Goal: Transaction & Acquisition: Download file/media

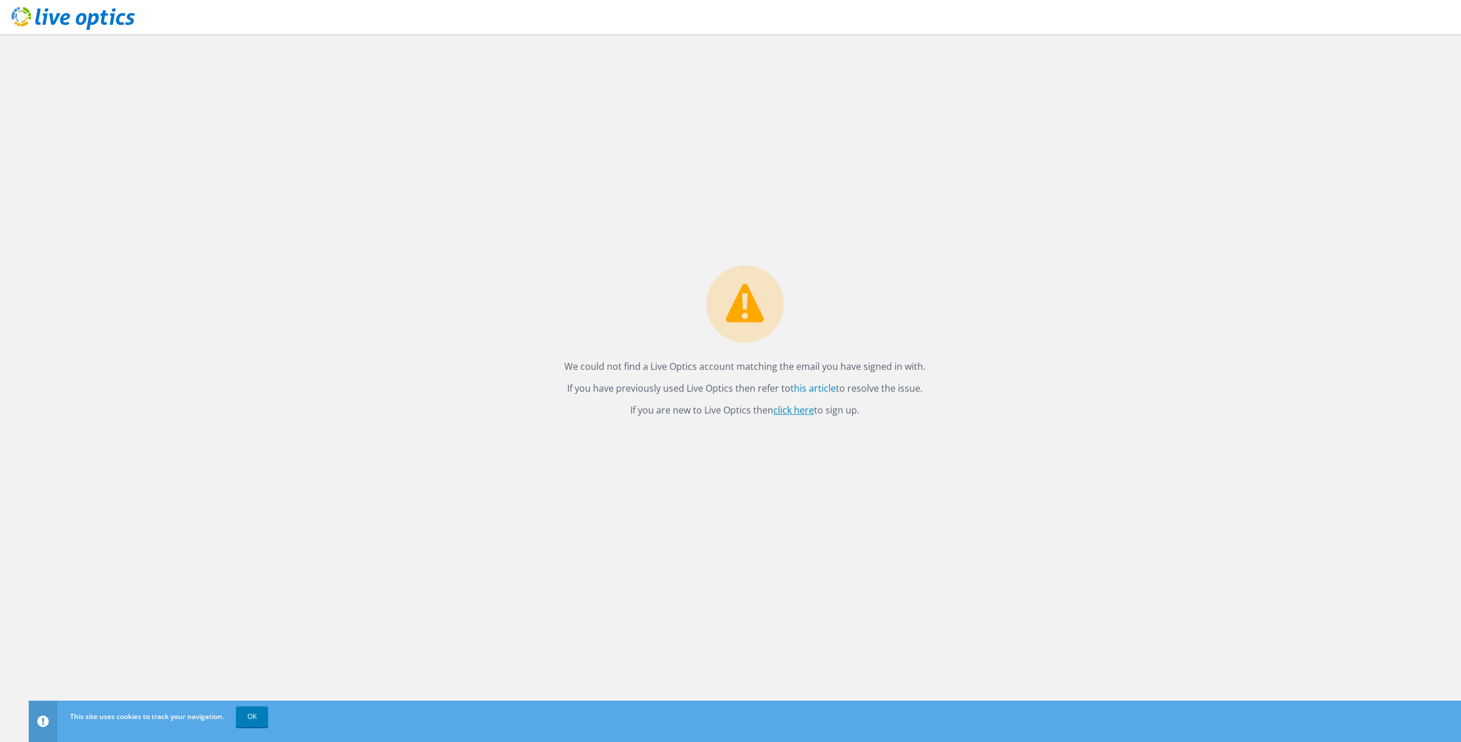
click at [793, 411] on link "click here" at bounding box center [793, 410] width 41 height 13
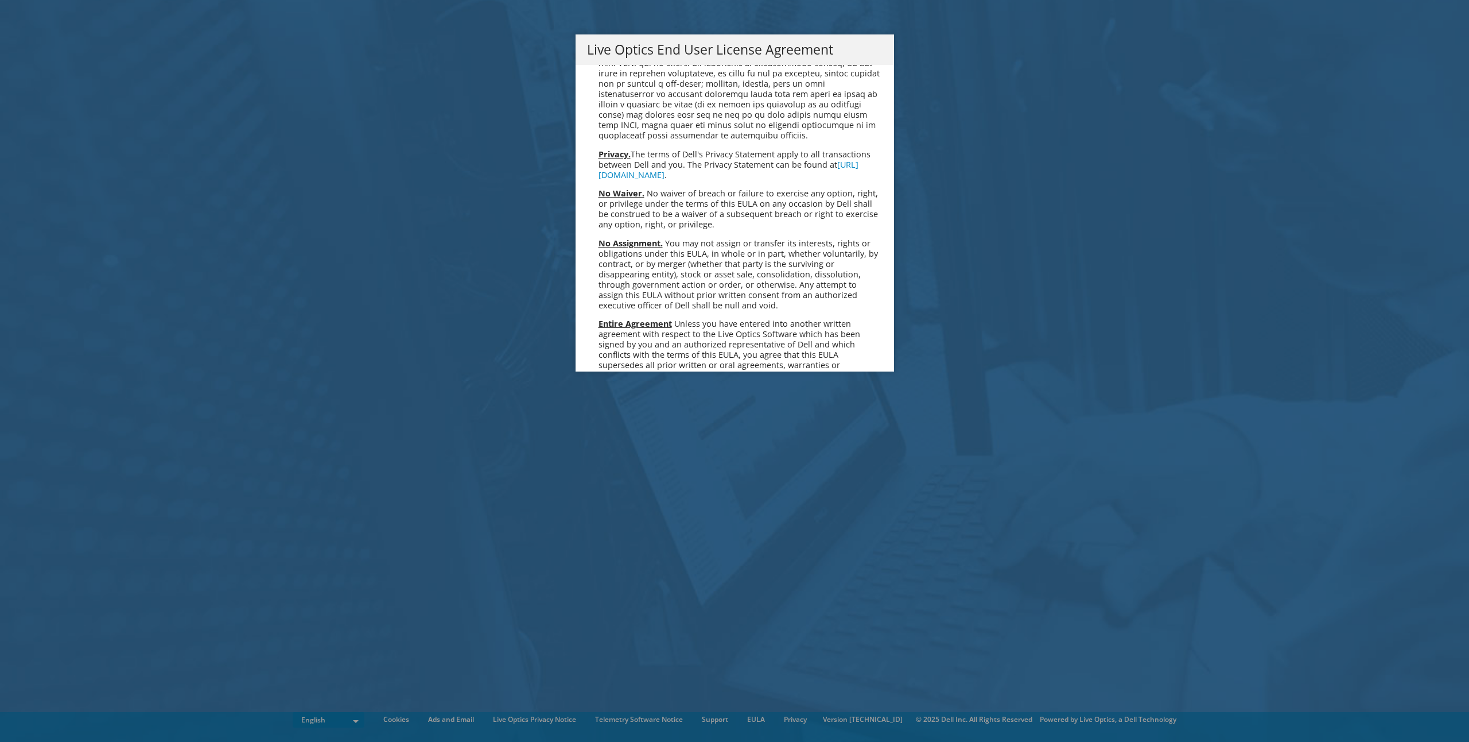
scroll to position [4341, 0]
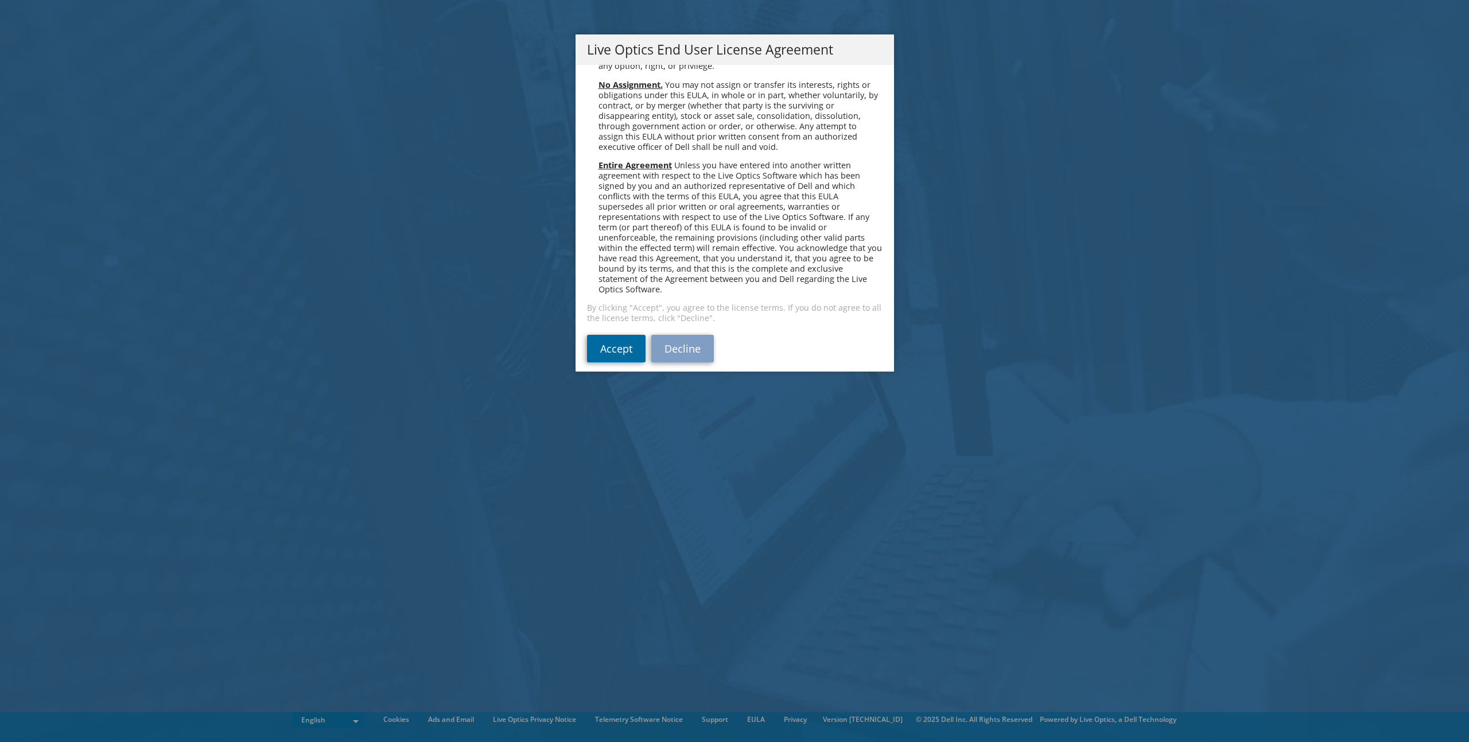
click at [611, 339] on link "Accept" at bounding box center [616, 349] width 59 height 28
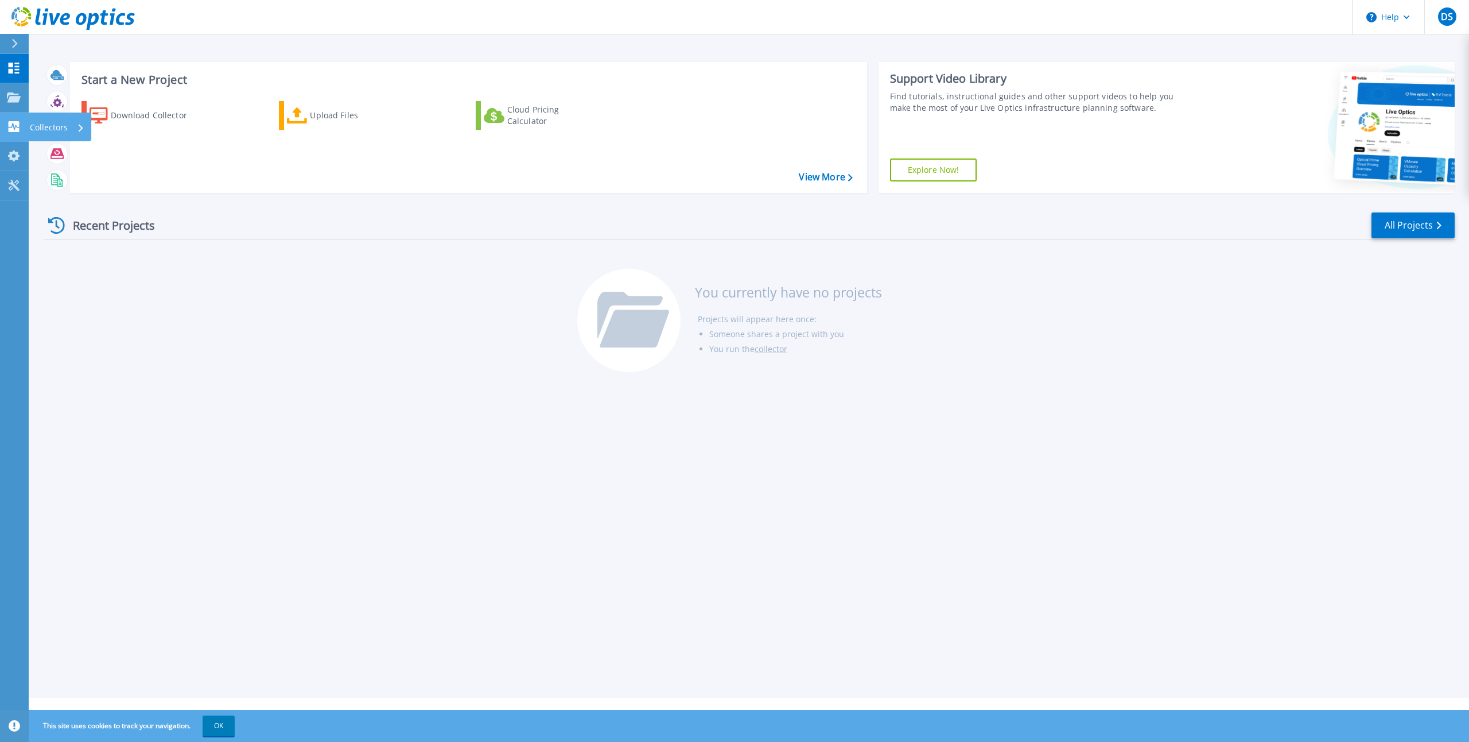
click at [14, 128] on icon at bounding box center [14, 126] width 14 height 11
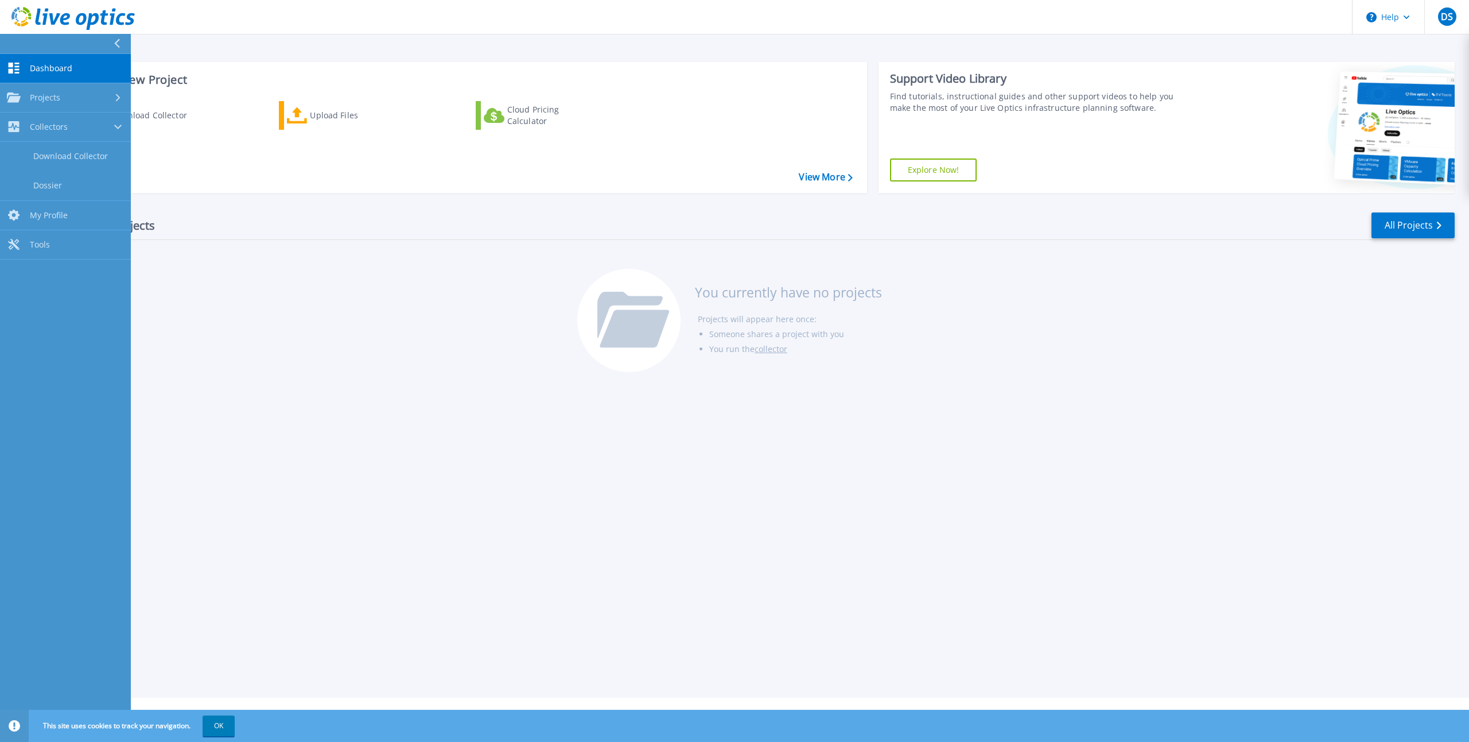
click at [44, 65] on span "Dashboard" at bounding box center [51, 68] width 42 height 10
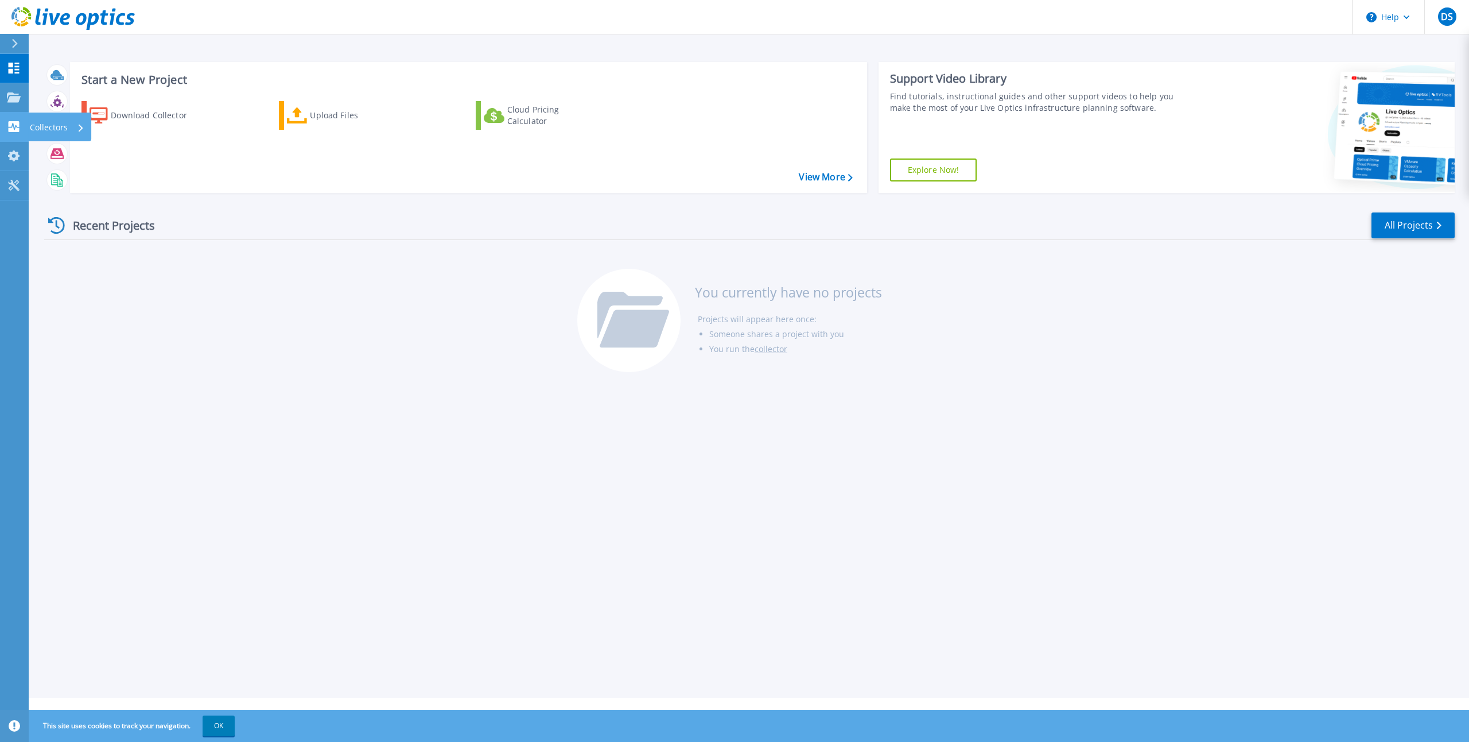
click at [45, 123] on p "Collectors" at bounding box center [49, 128] width 38 height 30
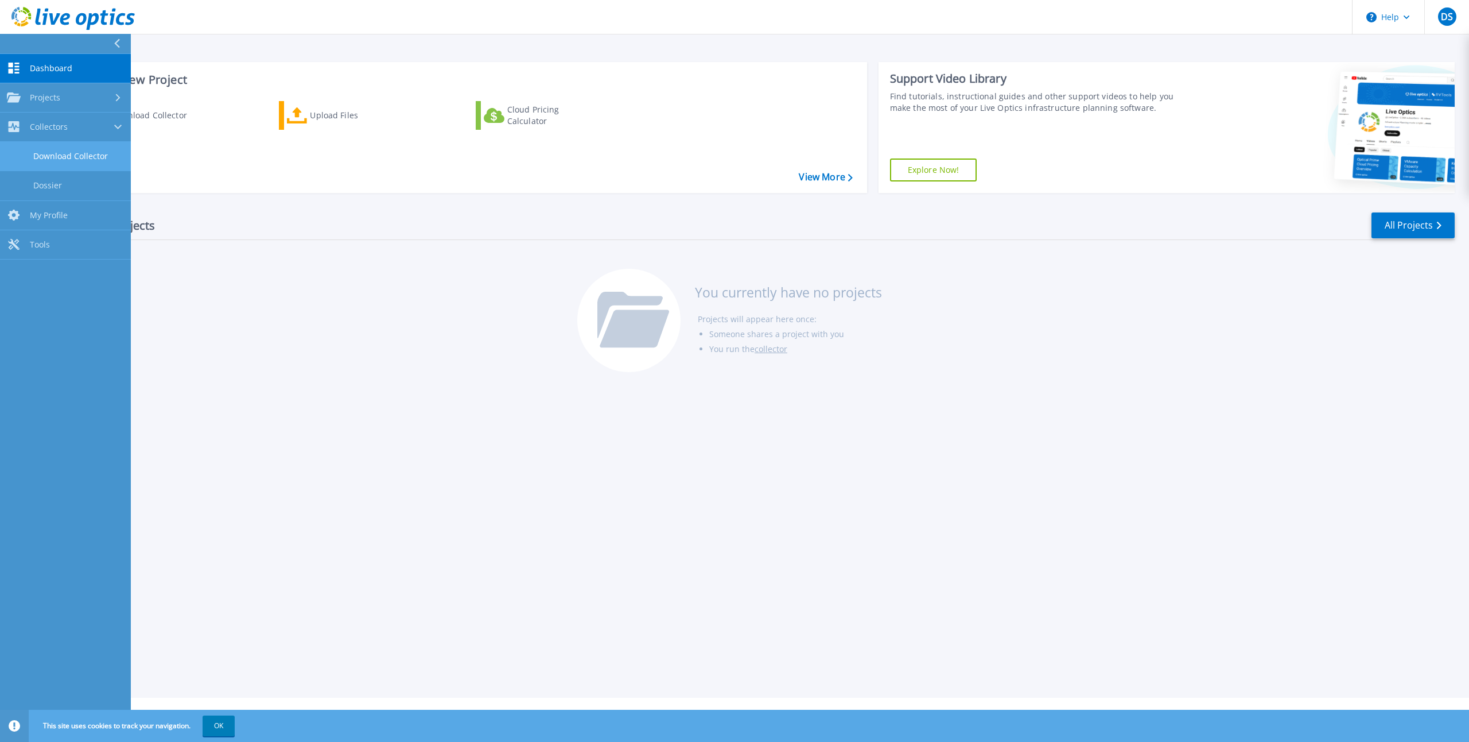
click at [65, 154] on link "Download Collector" at bounding box center [65, 156] width 131 height 29
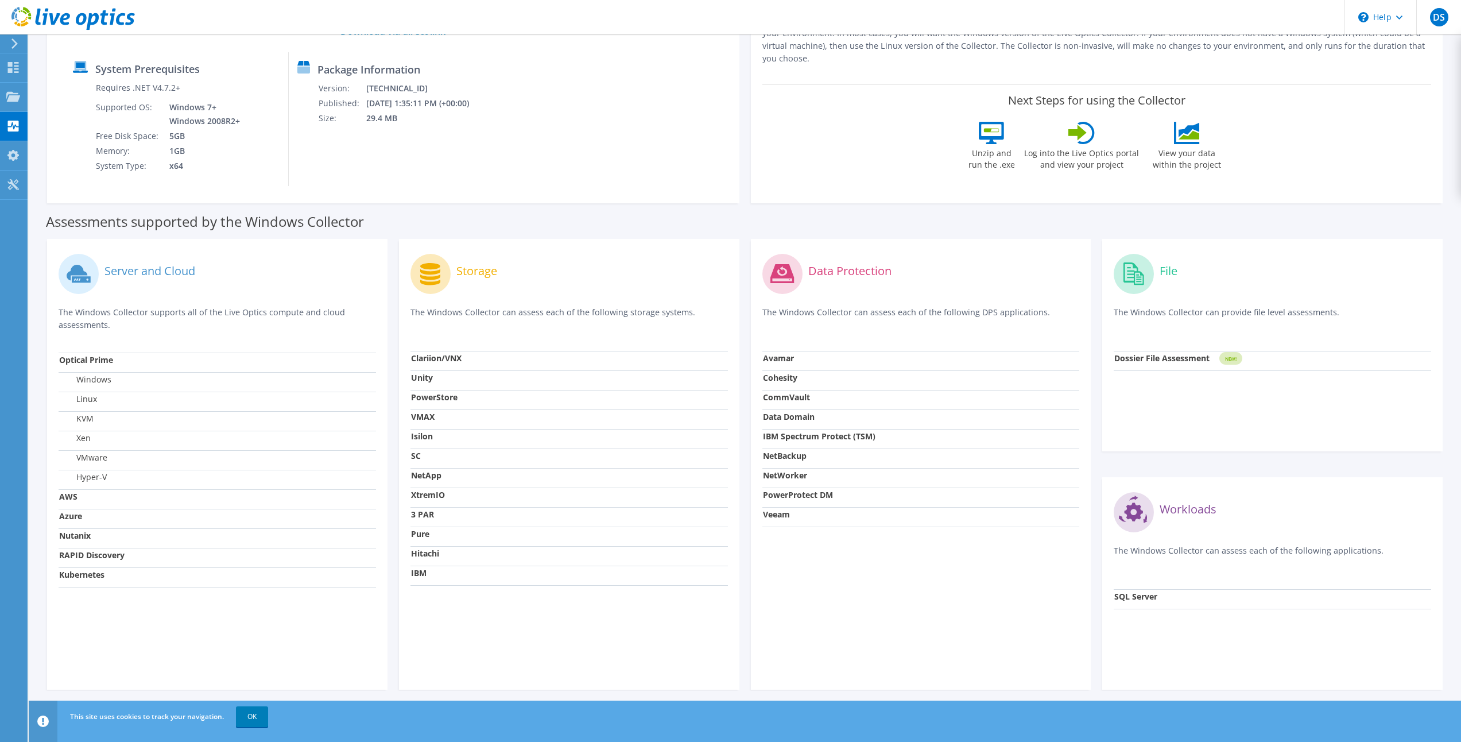
scroll to position [146, 0]
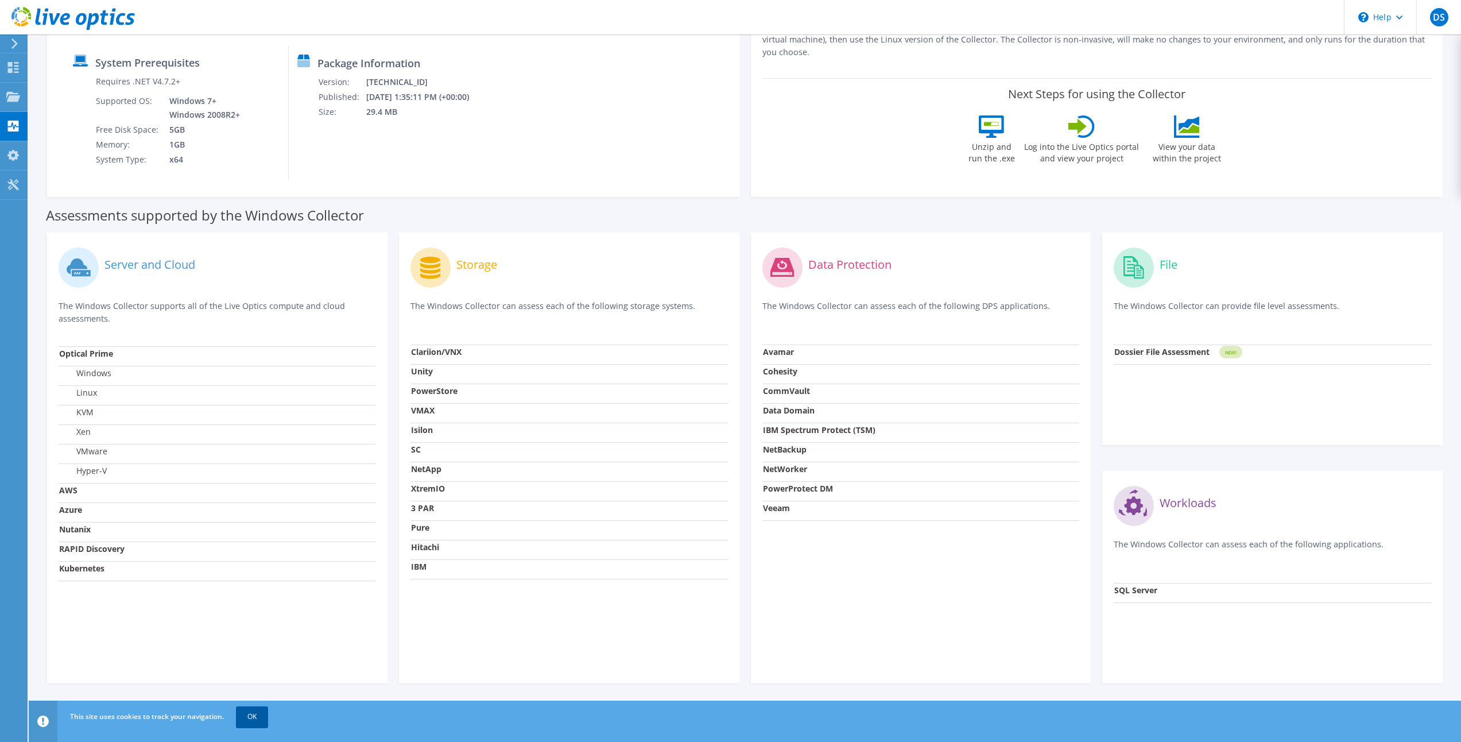
click at [254, 712] on link "OK" at bounding box center [252, 716] width 32 height 21
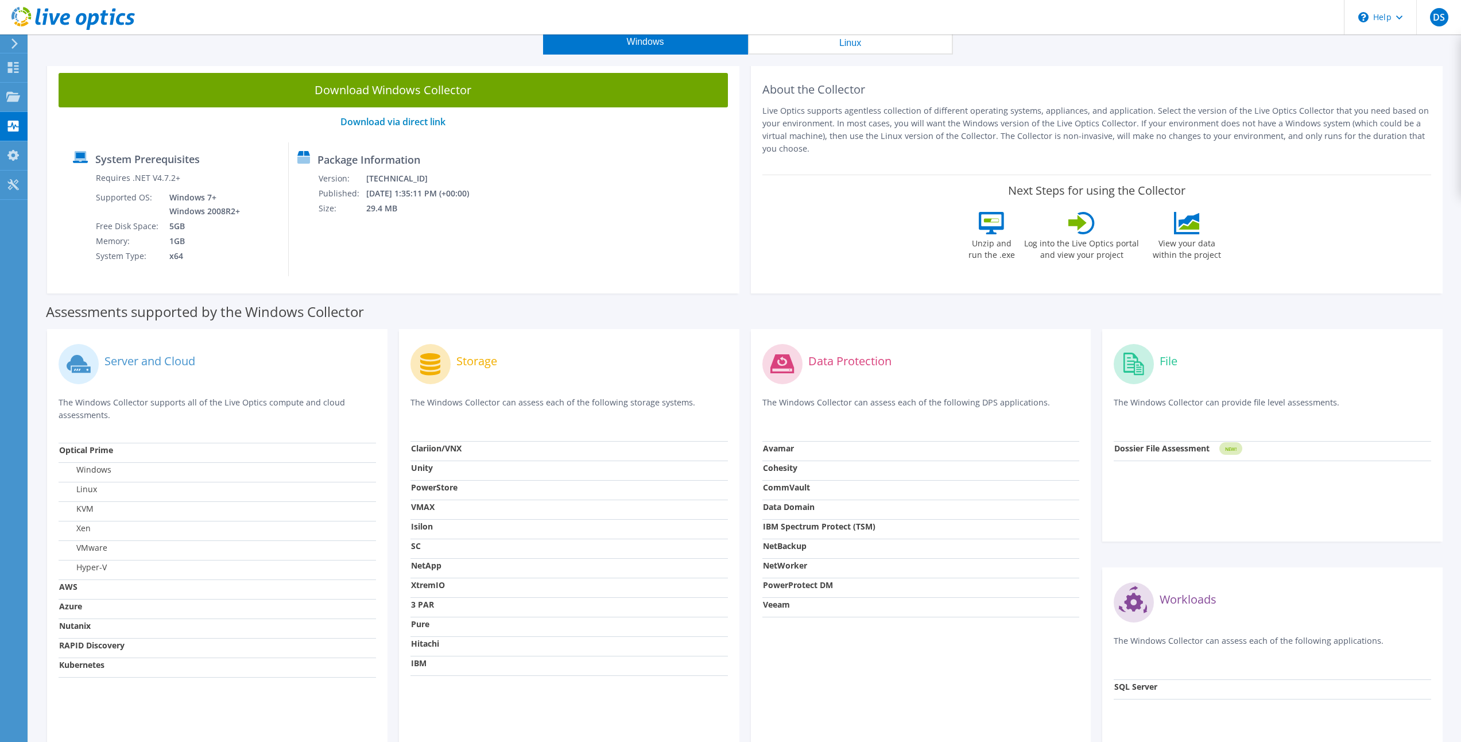
scroll to position [0, 0]
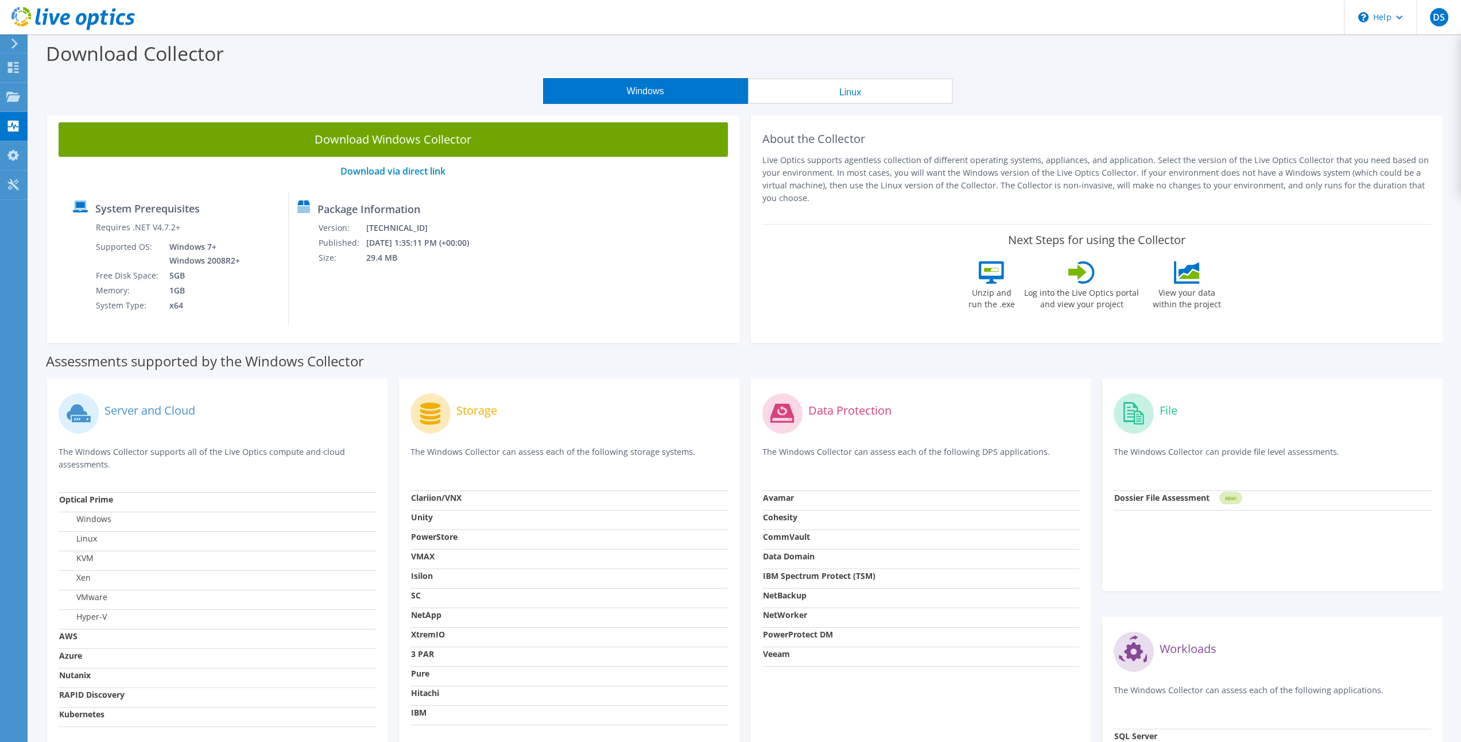
click at [17, 44] on use at bounding box center [14, 43] width 6 height 10
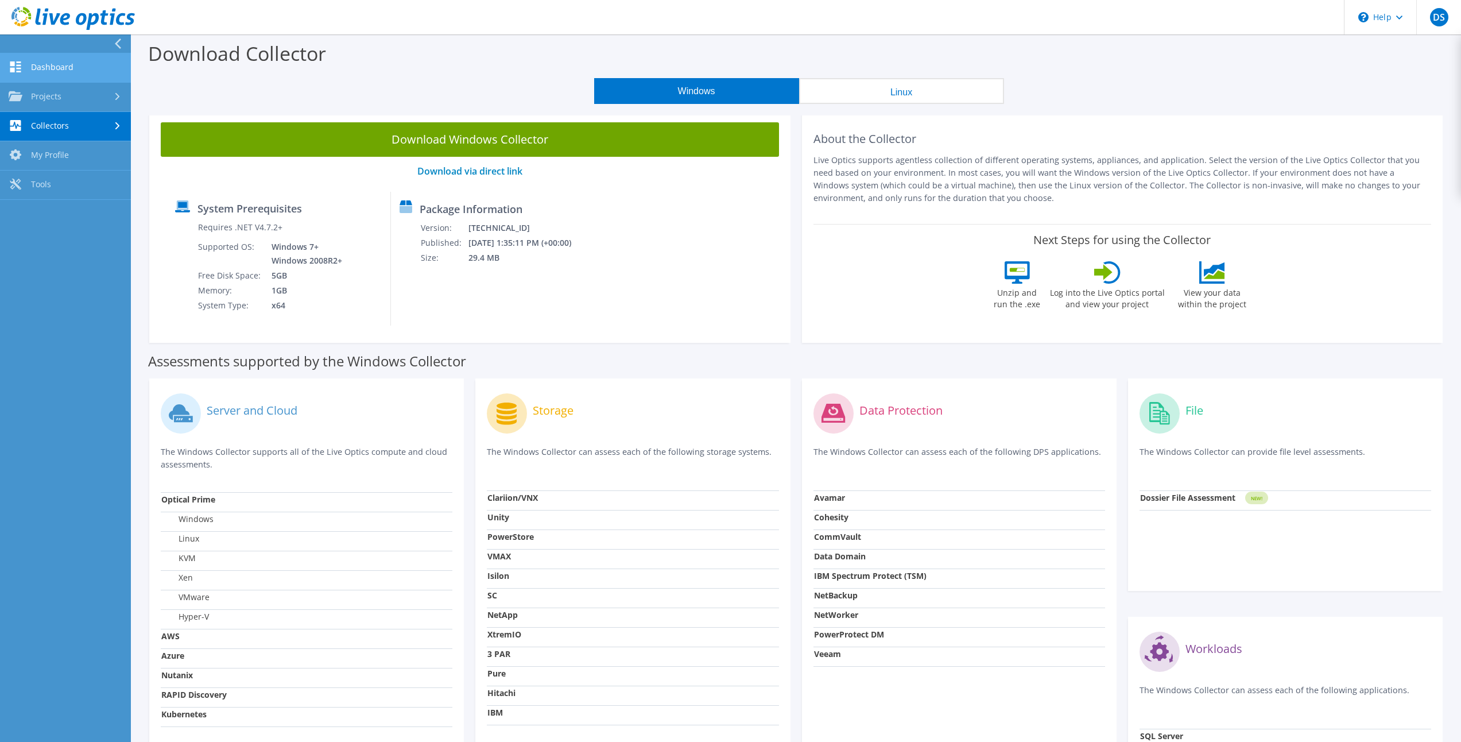
click at [82, 65] on link "Dashboard" at bounding box center [65, 67] width 131 height 29
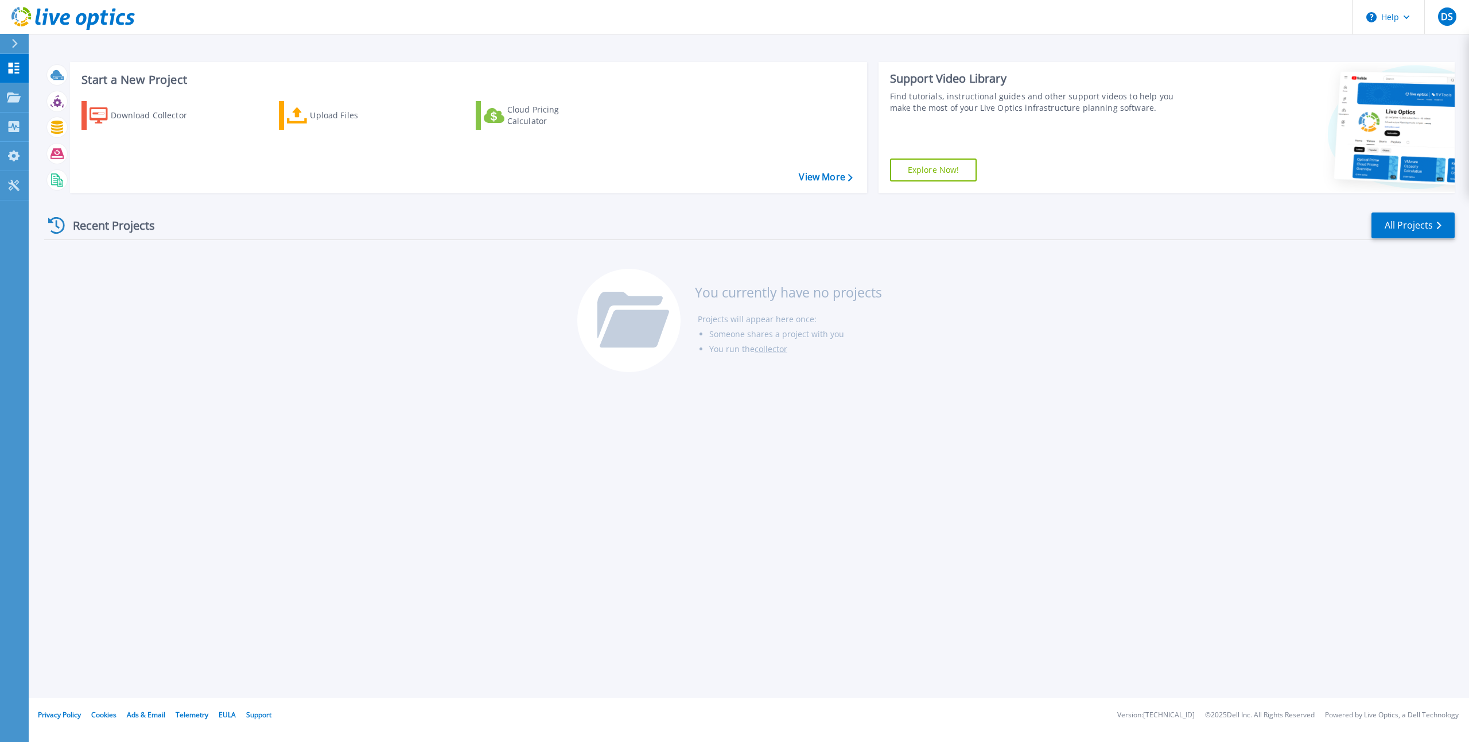
click at [14, 46] on icon at bounding box center [15, 43] width 6 height 9
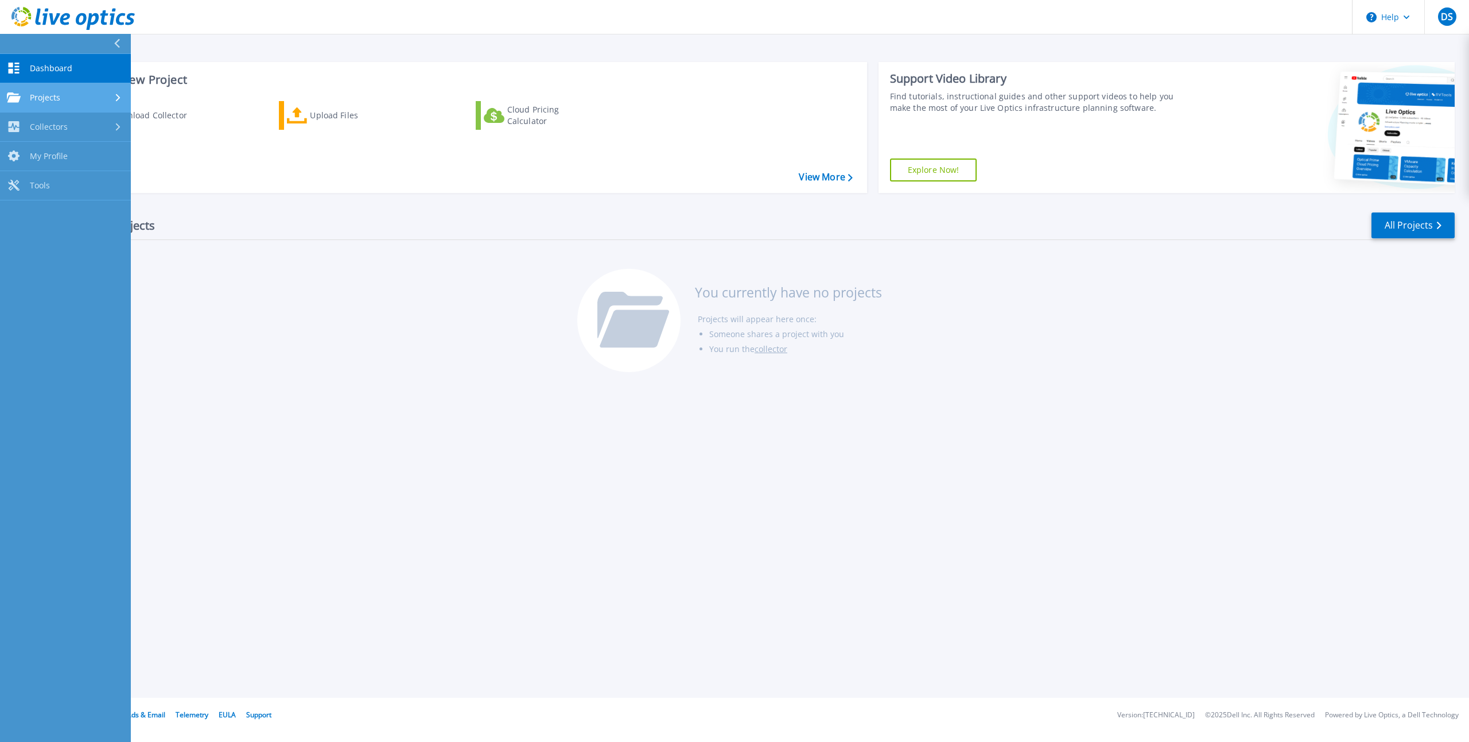
click at [15, 94] on icon at bounding box center [14, 97] width 14 height 10
click at [46, 286] on span "Tools" at bounding box center [40, 281] width 20 height 10
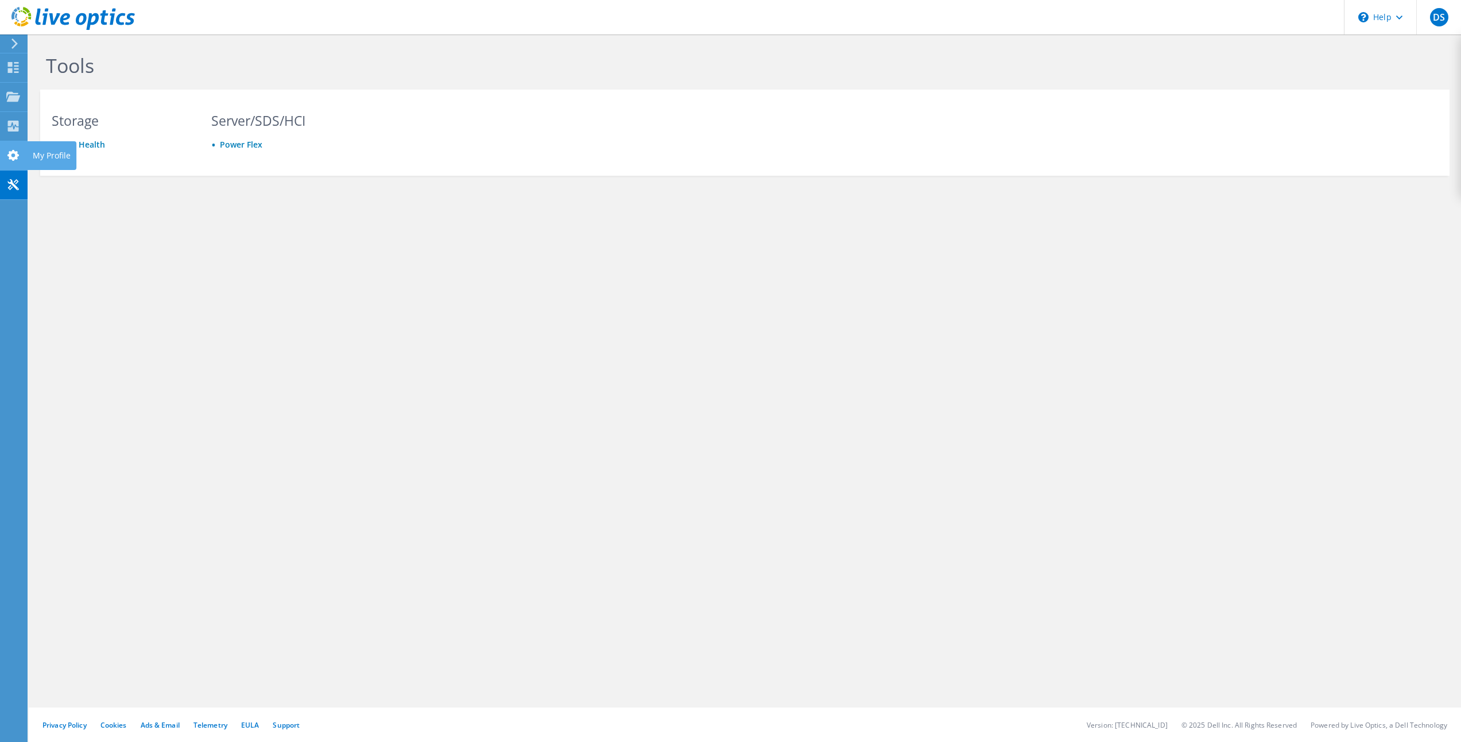
click at [14, 158] on use at bounding box center [12, 155] width 11 height 11
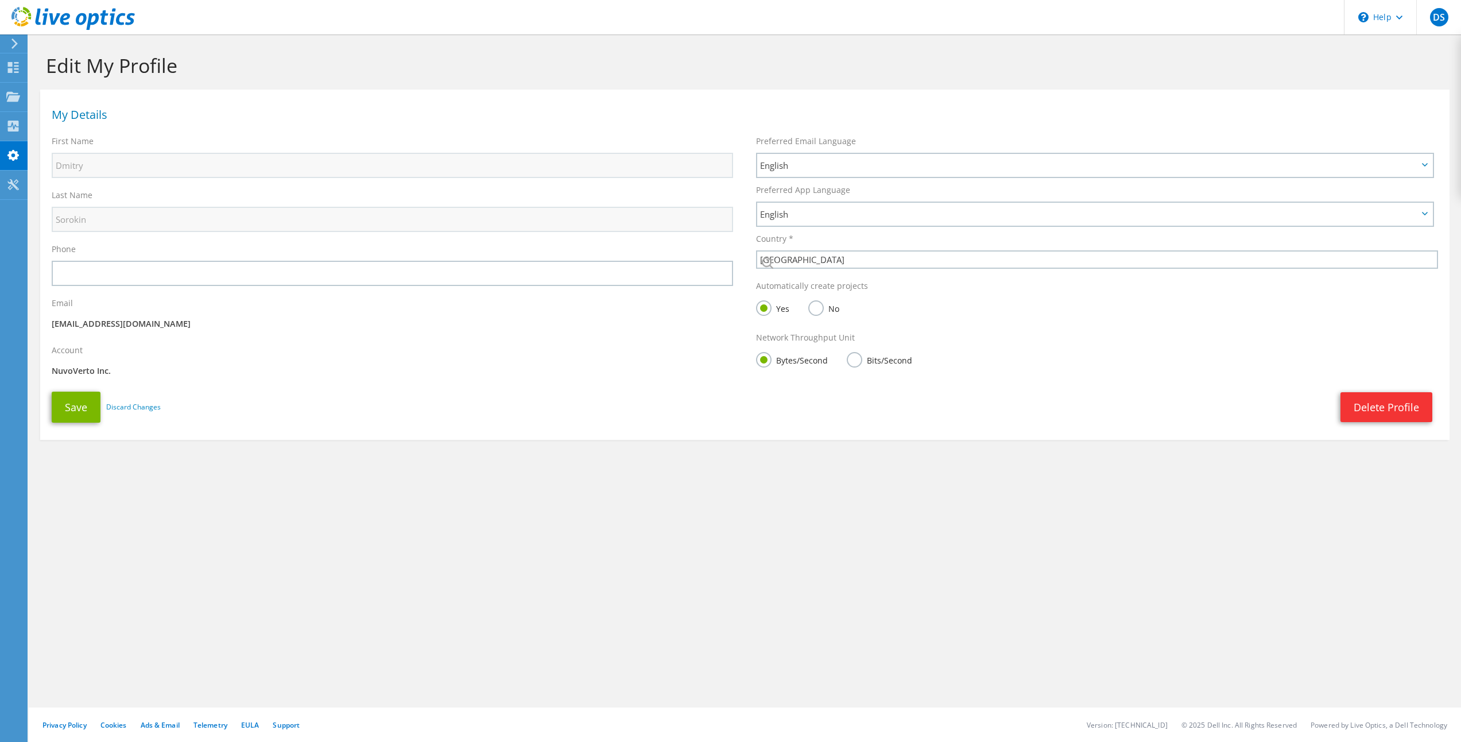
select select "37"
click at [14, 44] on icon at bounding box center [14, 43] width 9 height 10
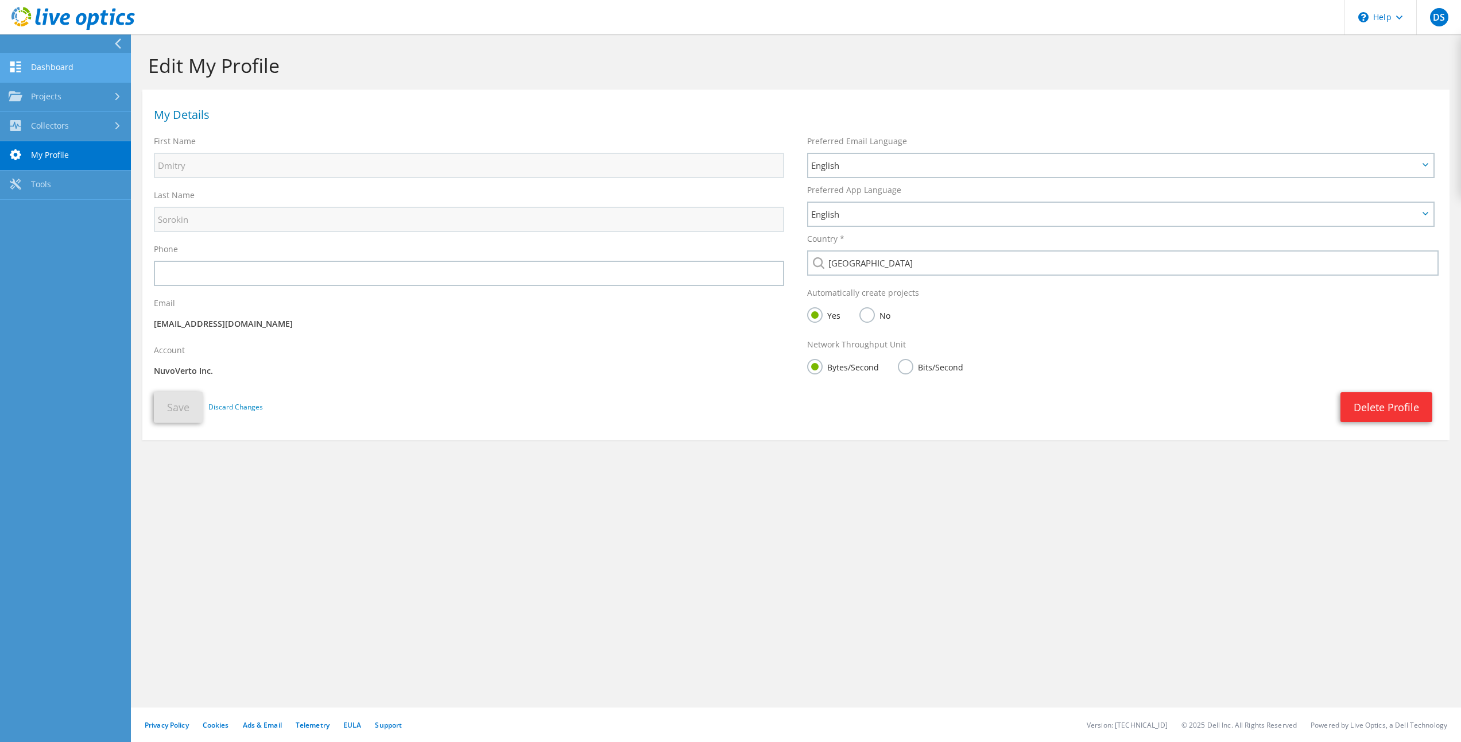
click at [60, 75] on link "Dashboard" at bounding box center [65, 67] width 131 height 29
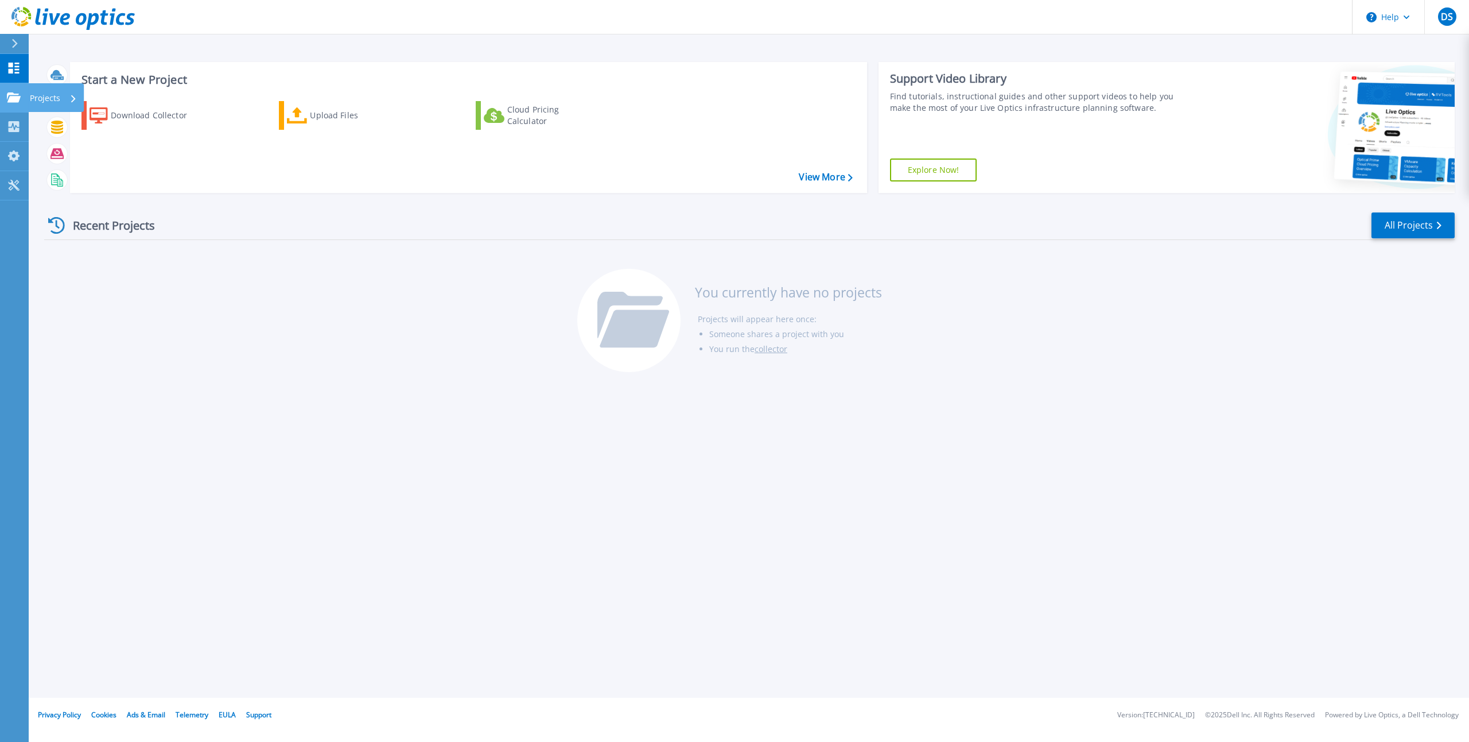
click at [63, 95] on div "Projects" at bounding box center [53, 98] width 47 height 30
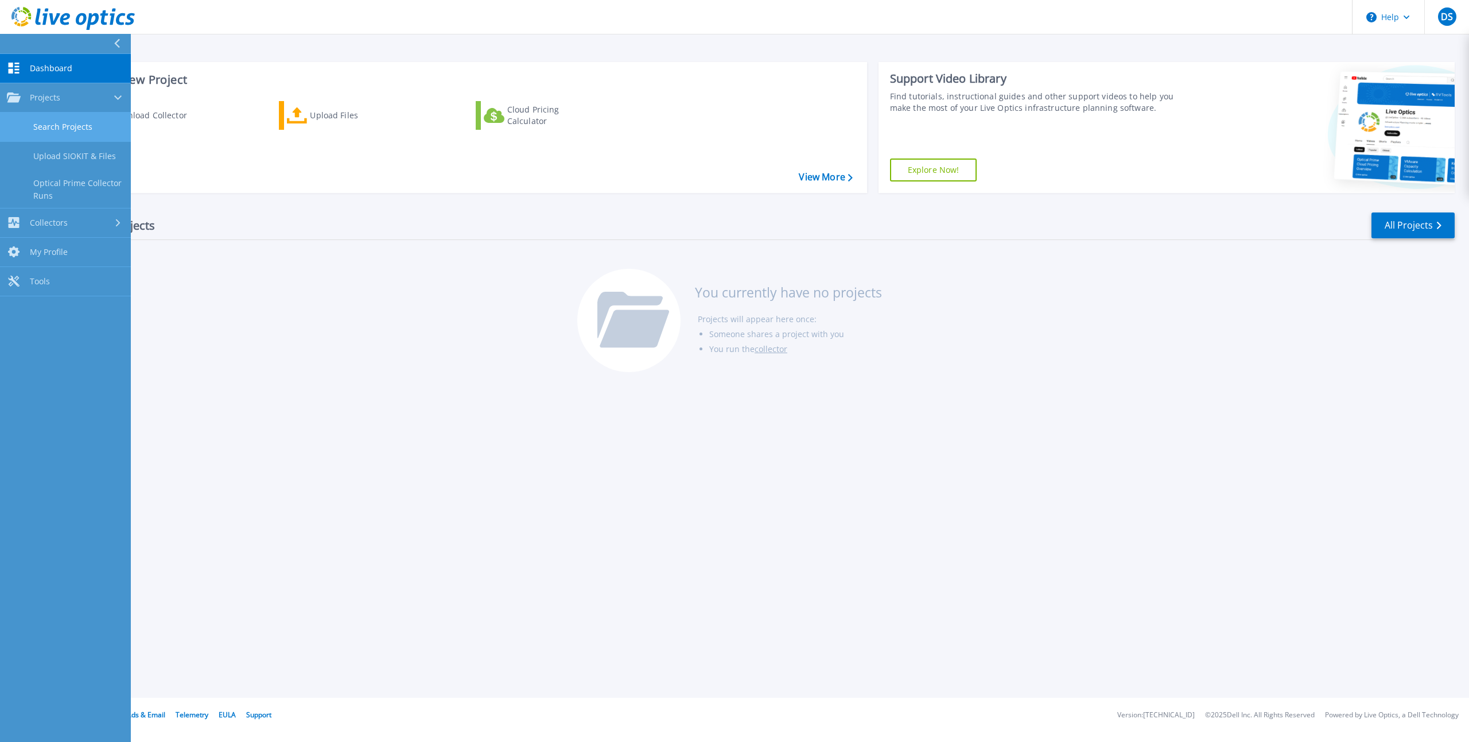
click at [74, 129] on link "Search Projects" at bounding box center [65, 127] width 131 height 29
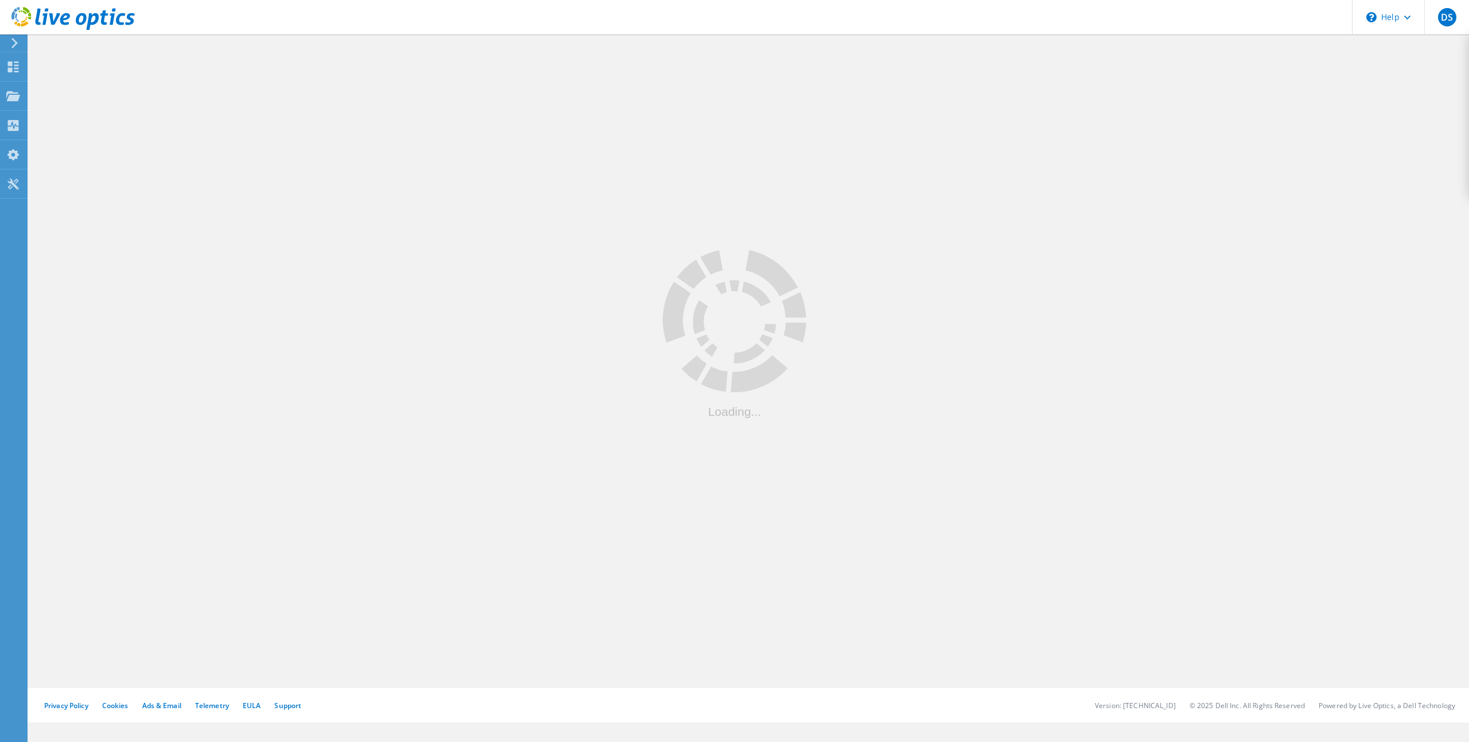
click at [12, 44] on icon at bounding box center [14, 43] width 9 height 10
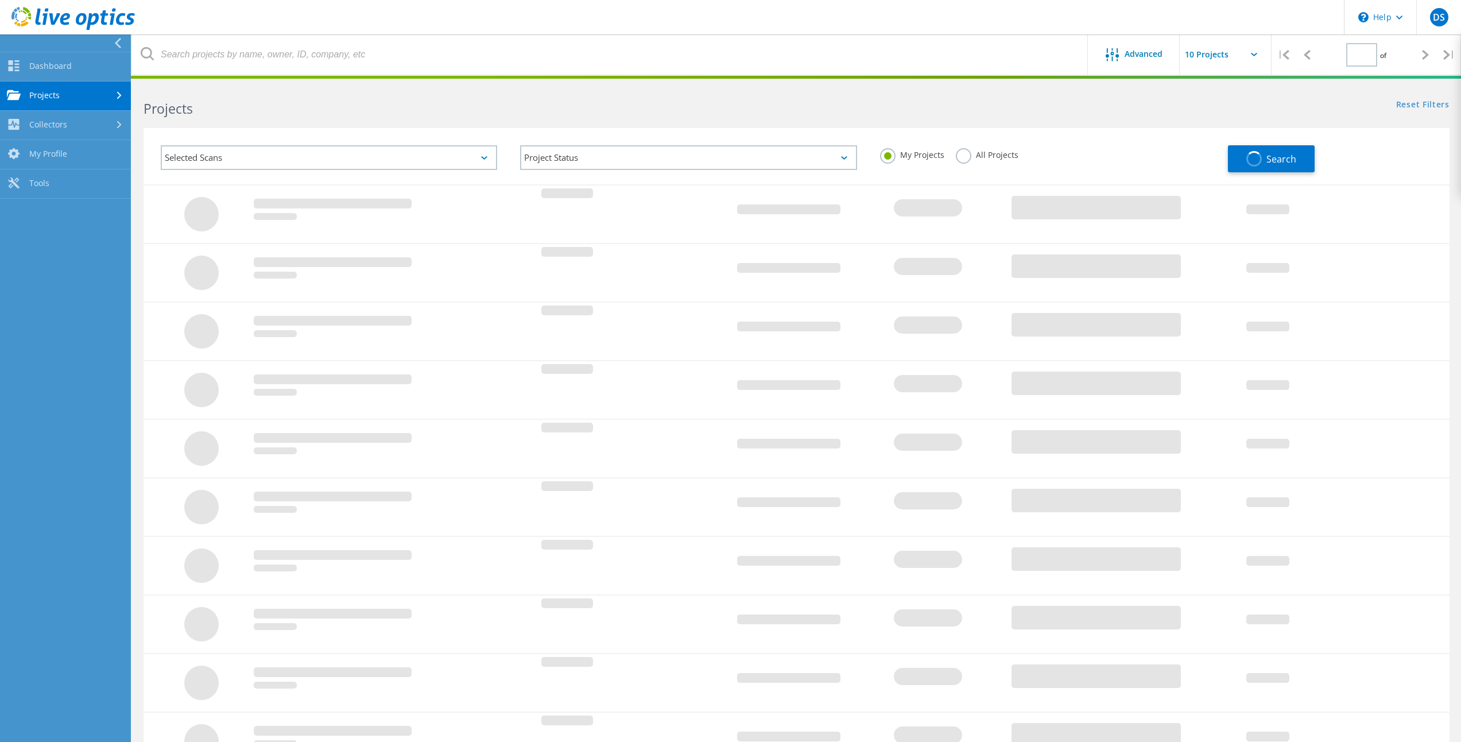
type input "1"
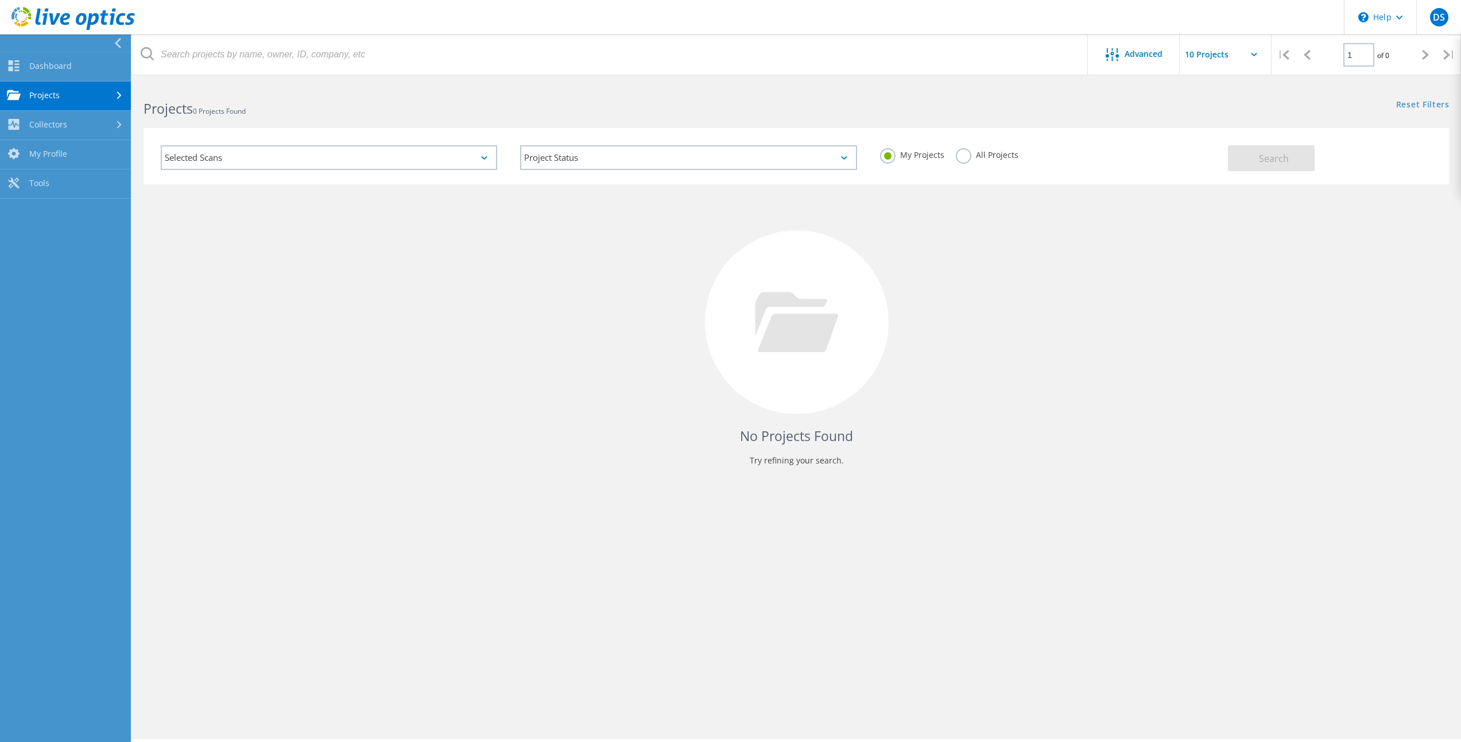
click at [68, 92] on link "Projects" at bounding box center [65, 96] width 131 height 29
click at [75, 184] on link "Optical Prime Collector Runs" at bounding box center [65, 187] width 131 height 37
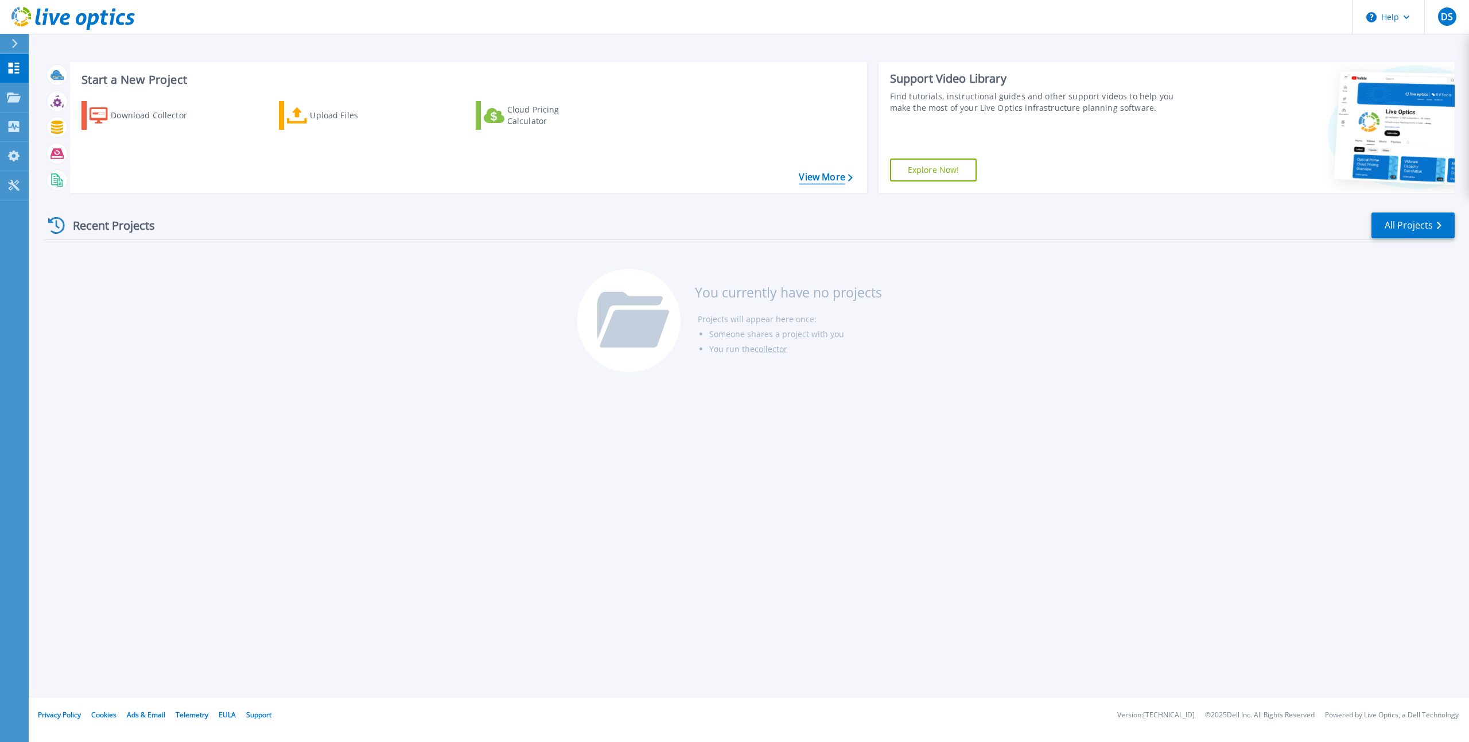
click at [816, 180] on link "View More" at bounding box center [825, 177] width 53 height 11
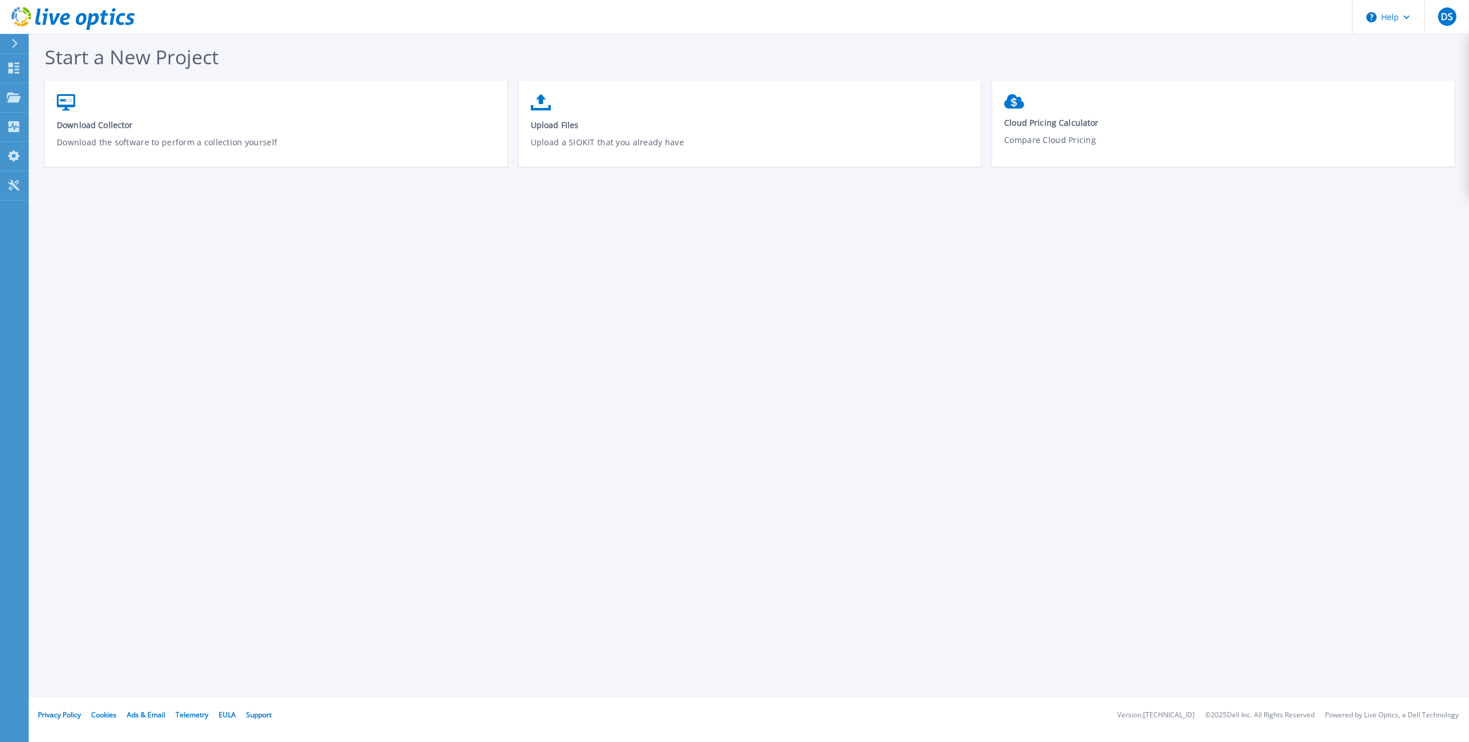
click at [10, 42] on div at bounding box center [19, 44] width 18 height 20
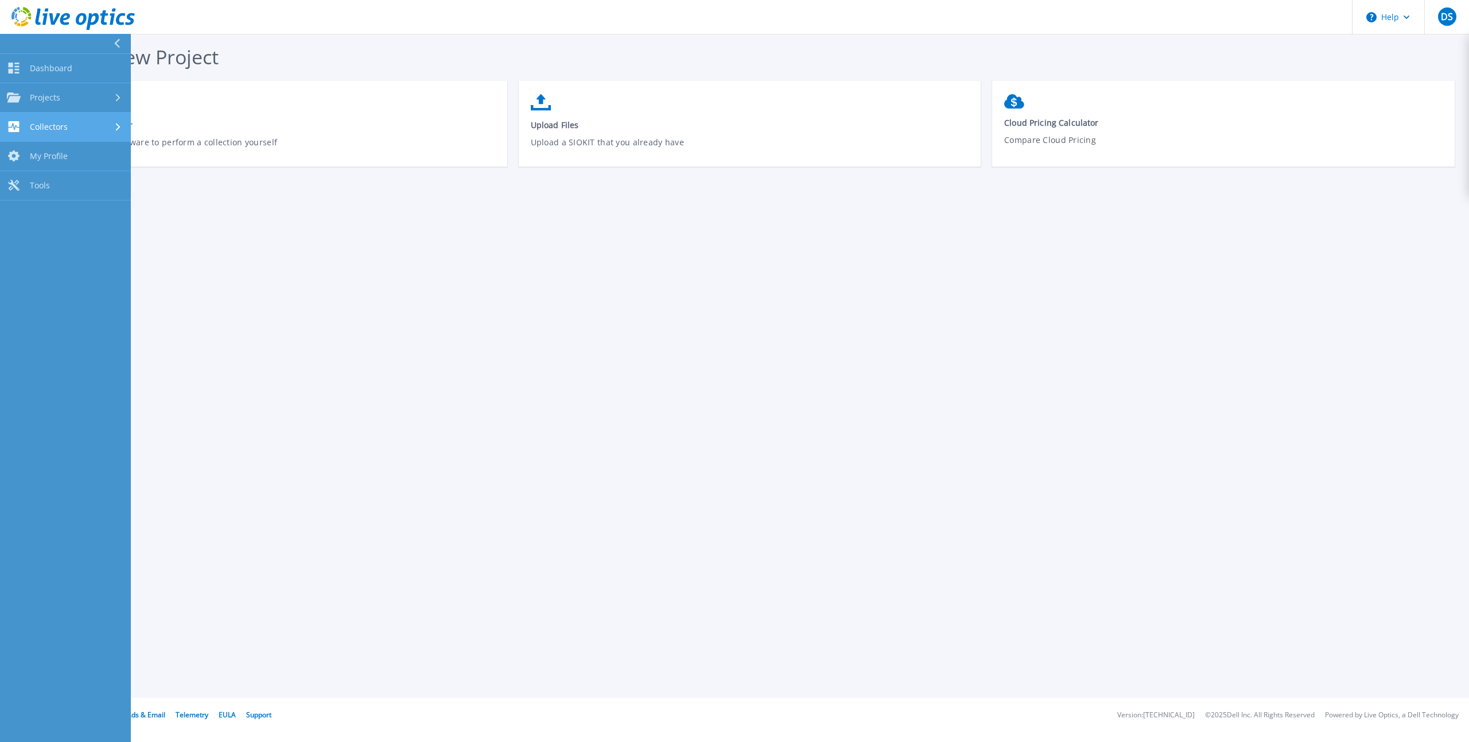
click at [82, 129] on div "Collectors" at bounding box center [65, 126] width 117 height 11
click at [101, 154] on link "Download Collector" at bounding box center [65, 156] width 131 height 29
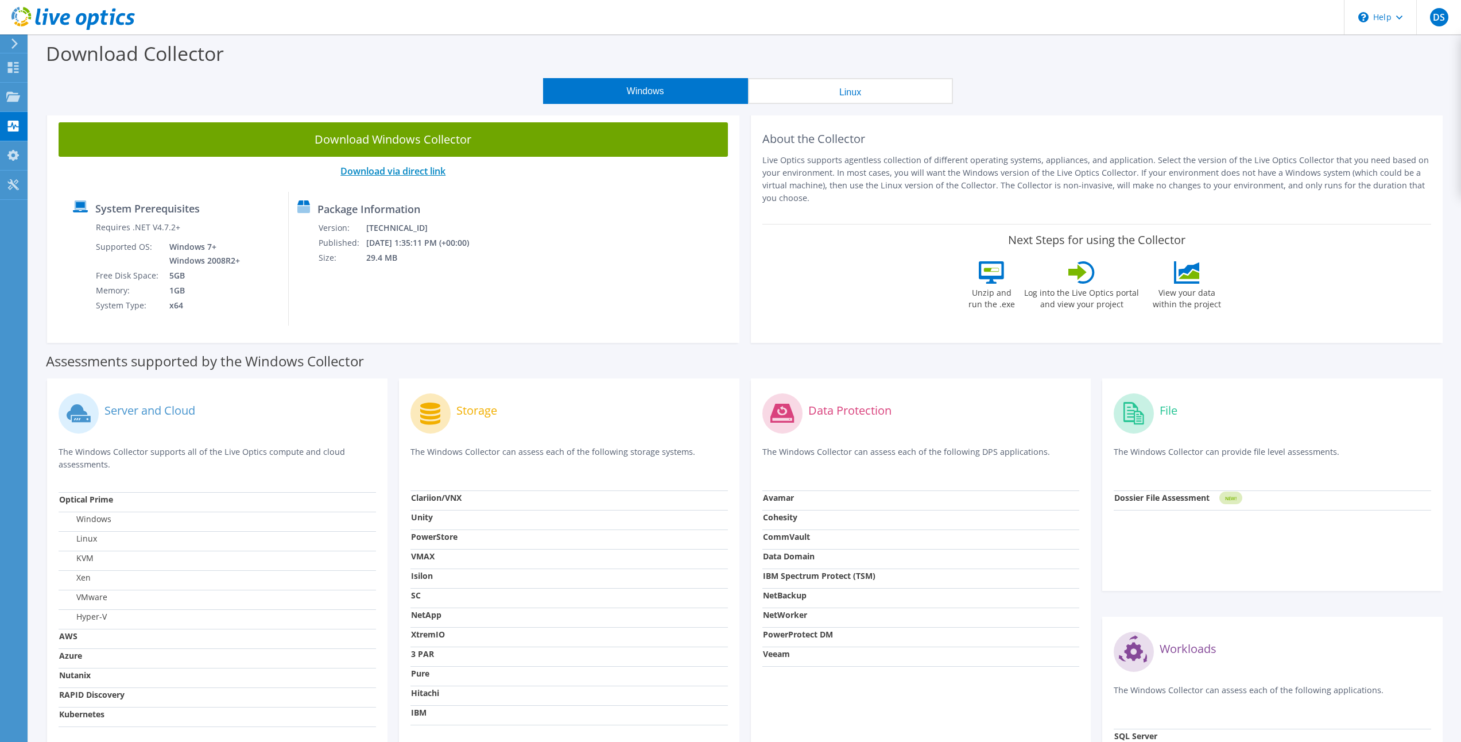
click at [425, 175] on link "Download via direct link" at bounding box center [392, 171] width 105 height 13
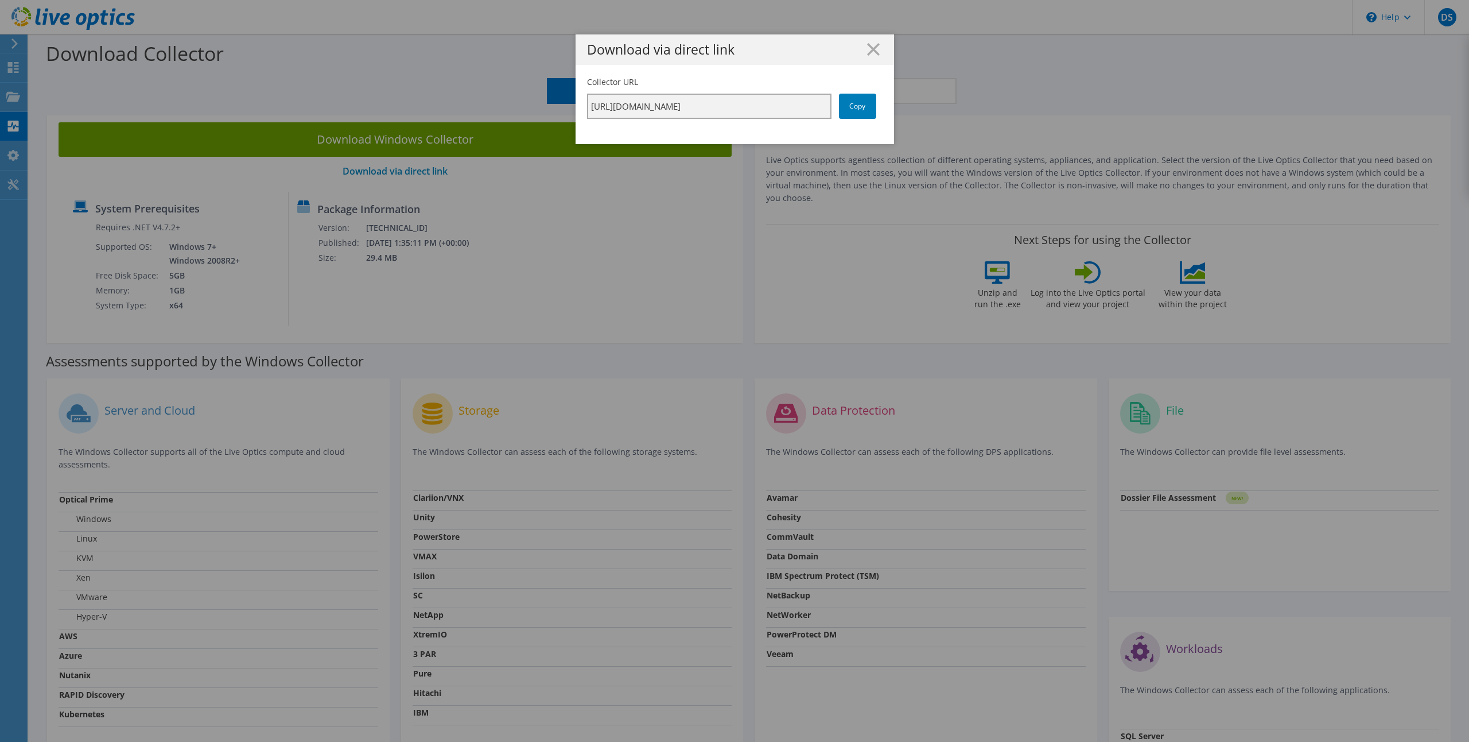
scroll to position [0, 202]
drag, startPoint x: 585, startPoint y: 106, endPoint x: 881, endPoint y: 108, distance: 295.6
click at [881, 108] on div "Collector URL https://app.liveoptics.com/collector/direct?request=2b907d35-f9ae…" at bounding box center [735, 110] width 319 height 68
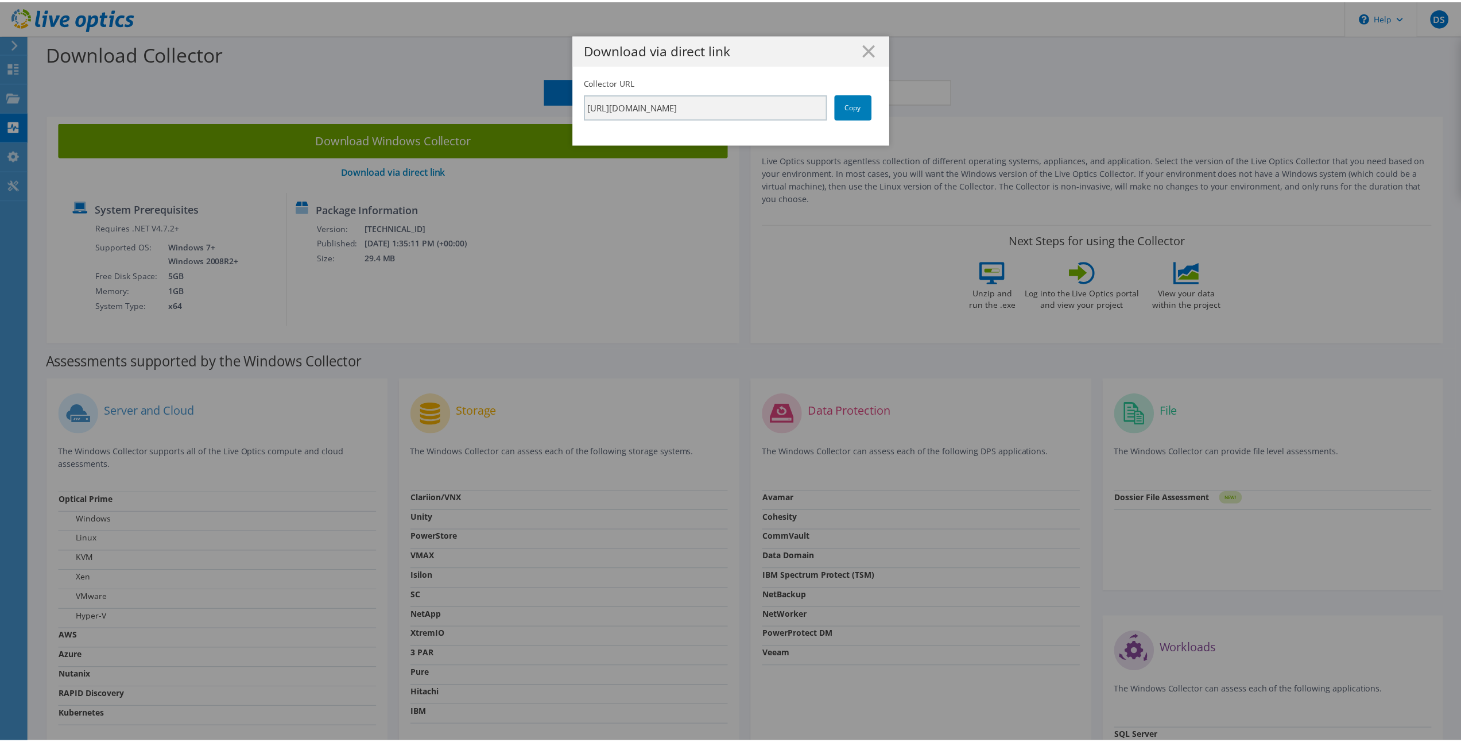
scroll to position [0, 0]
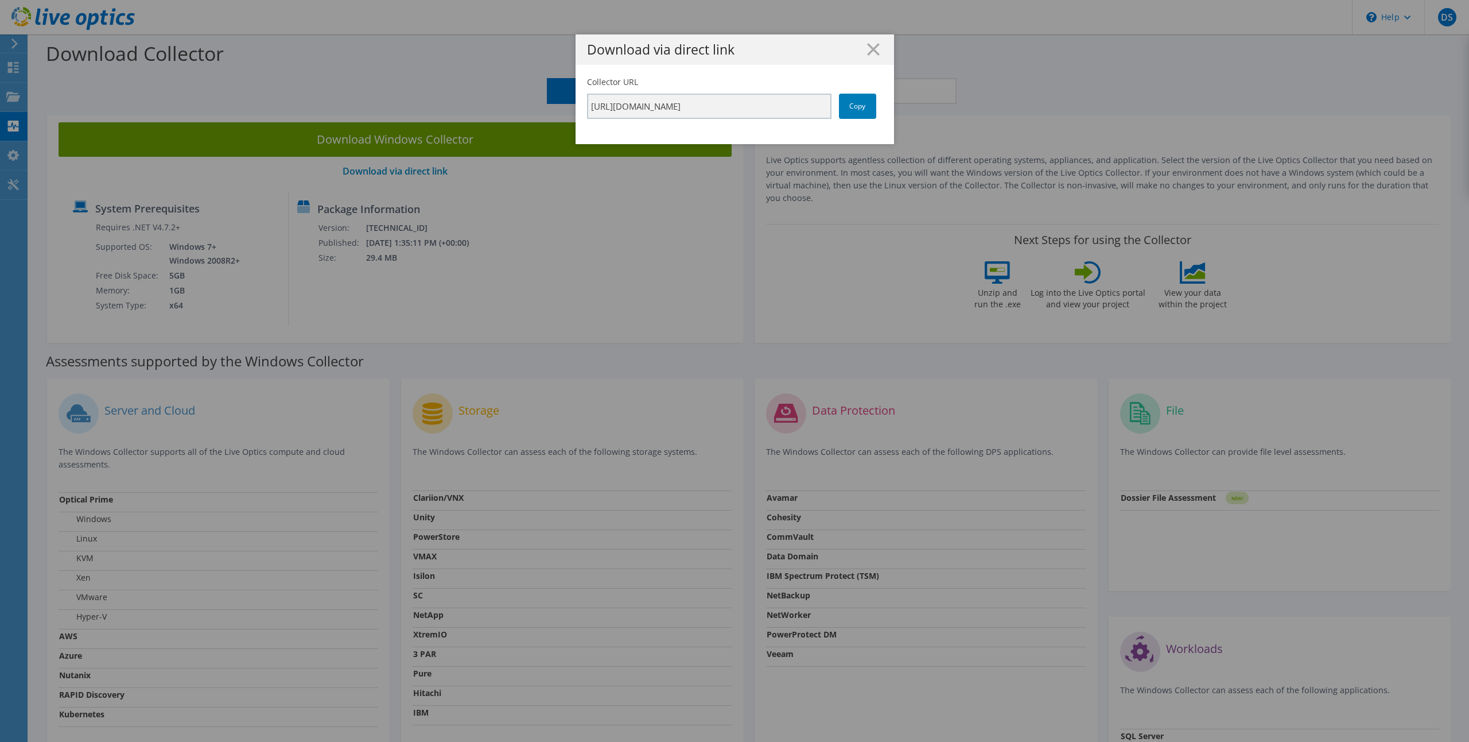
click at [868, 56] on div "Download via direct link" at bounding box center [735, 49] width 319 height 30
click at [868, 51] on line at bounding box center [873, 49] width 11 height 11
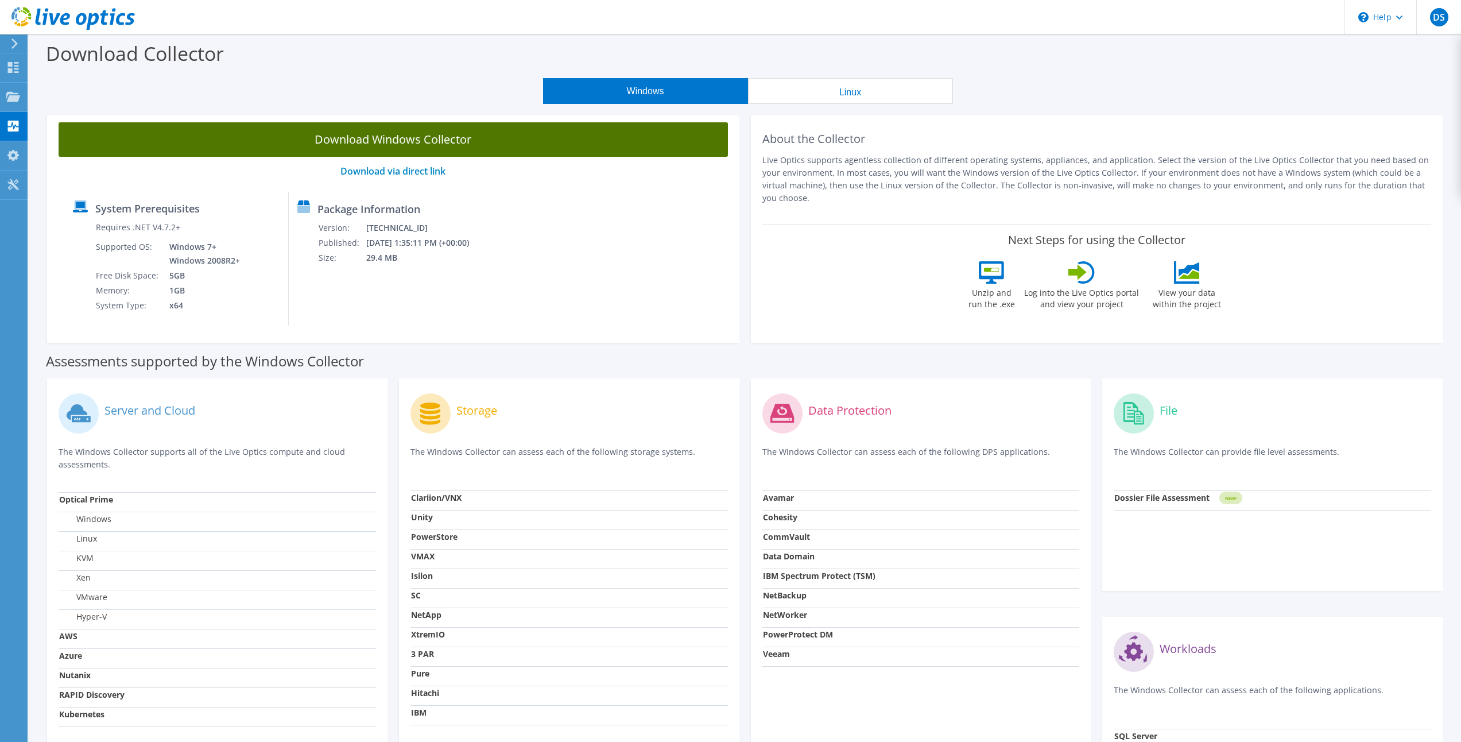
click at [416, 139] on link "Download Windows Collector" at bounding box center [393, 139] width 669 height 34
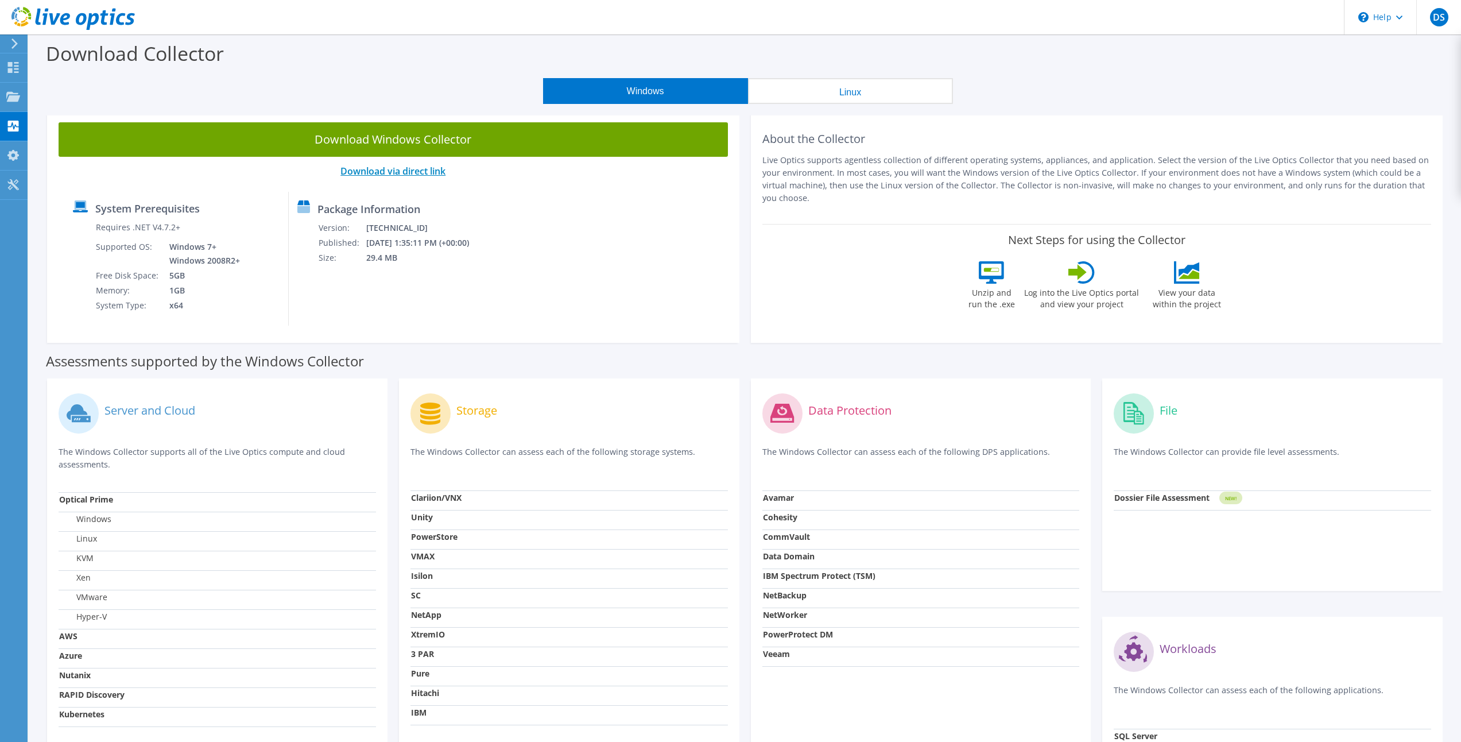
drag, startPoint x: 427, startPoint y: 172, endPoint x: 448, endPoint y: 184, distance: 24.2
drag, startPoint x: 448, startPoint y: 184, endPoint x: 407, endPoint y: 174, distance: 42.0
click at [407, 174] on link "Download via direct link" at bounding box center [392, 171] width 105 height 13
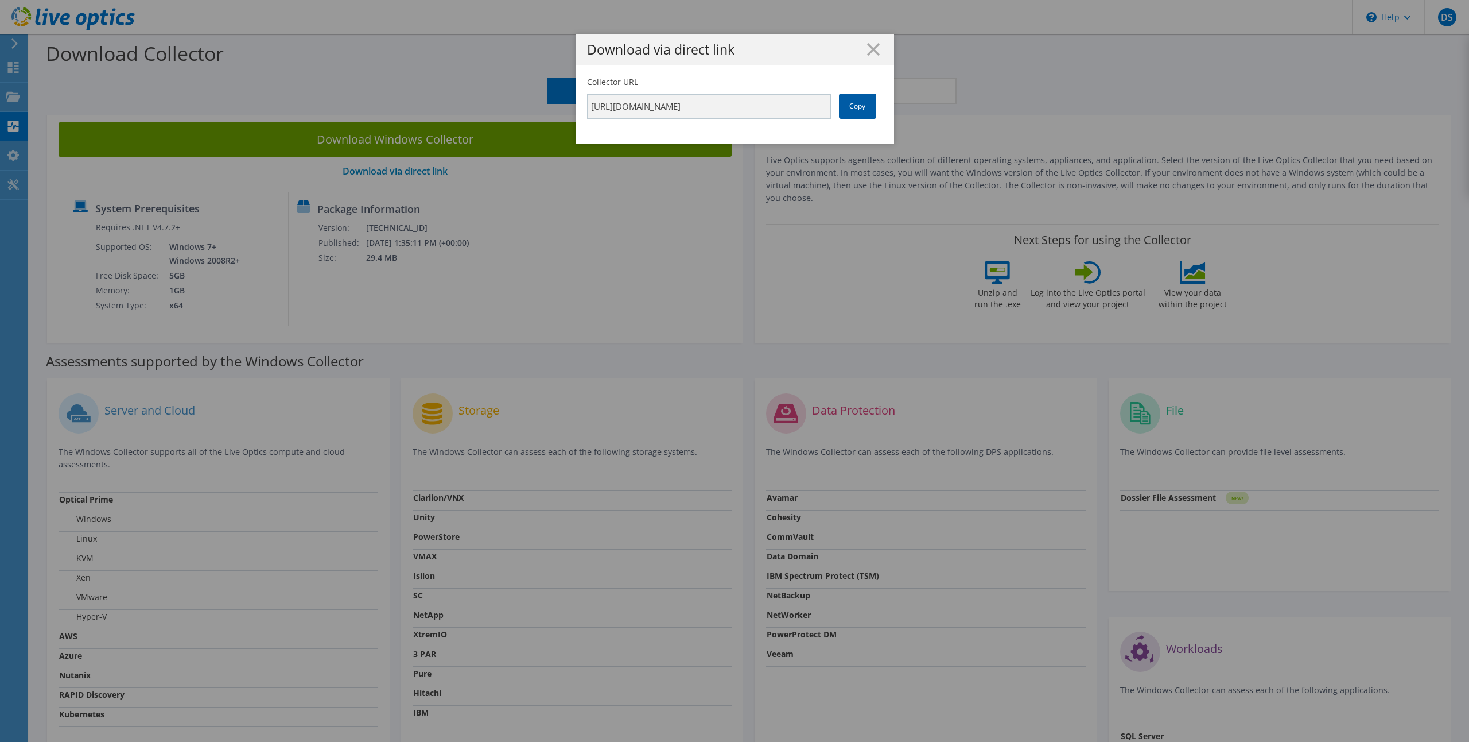
click at [852, 107] on link "Copy" at bounding box center [857, 106] width 37 height 25
click at [844, 106] on link "Copy" at bounding box center [857, 106] width 37 height 25
drag, startPoint x: 865, startPoint y: 52, endPoint x: 349, endPoint y: 310, distance: 576.8
click at [867, 52] on icon at bounding box center [873, 49] width 13 height 13
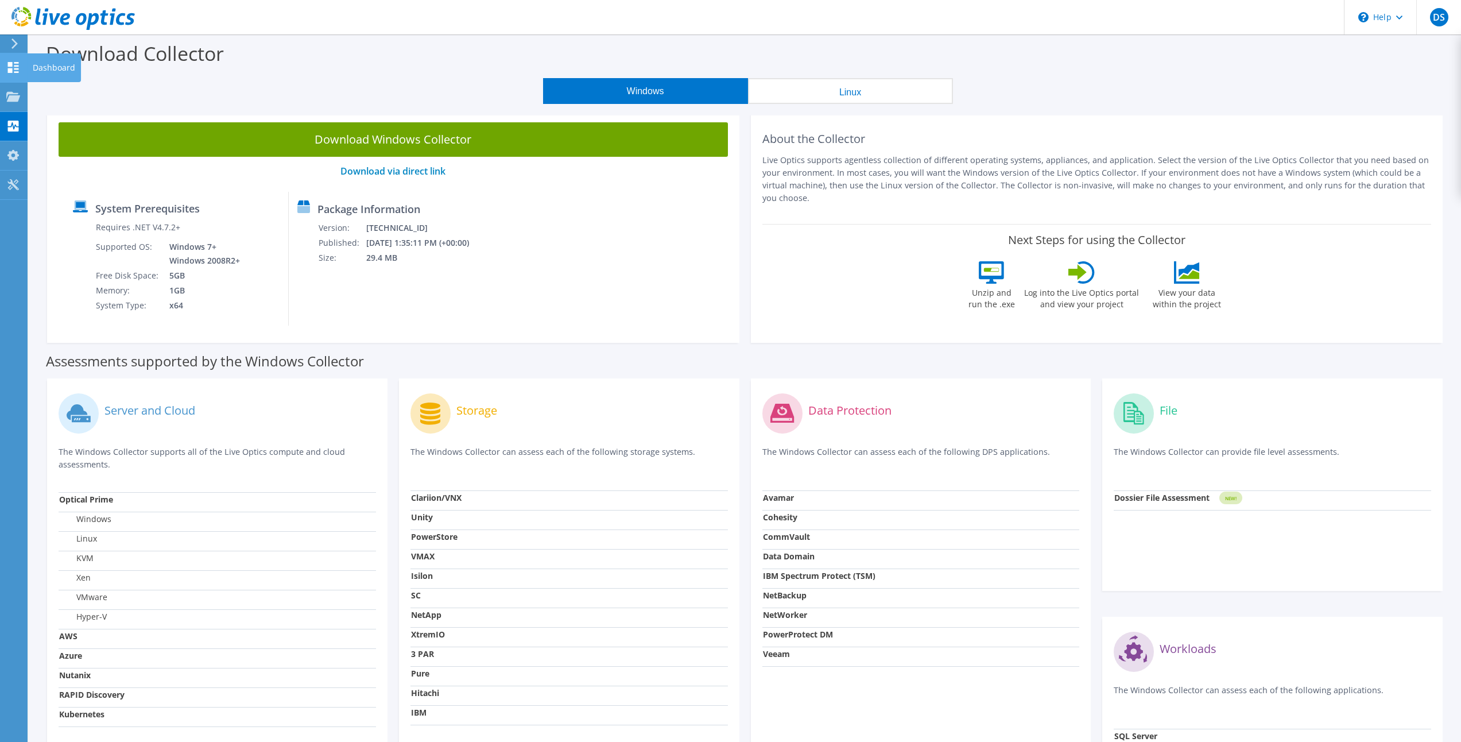
click at [12, 72] on use at bounding box center [13, 67] width 11 height 11
click at [48, 67] on div "Dashboard" at bounding box center [54, 67] width 54 height 29
